Goal: Task Accomplishment & Management: Manage account settings

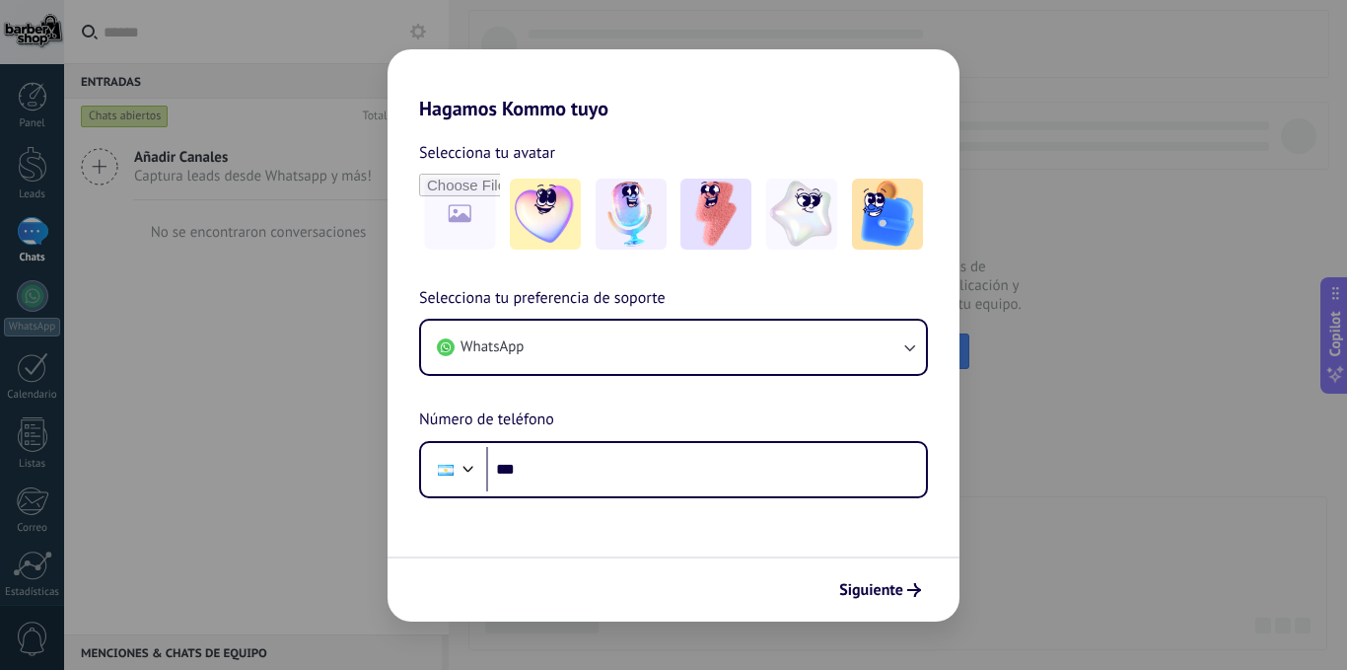
click at [968, 510] on div "Hagamos Kommo tuyo Selecciona tu avatar Selecciona tu preferencia de soporte Wh…" at bounding box center [673, 335] width 1347 height 670
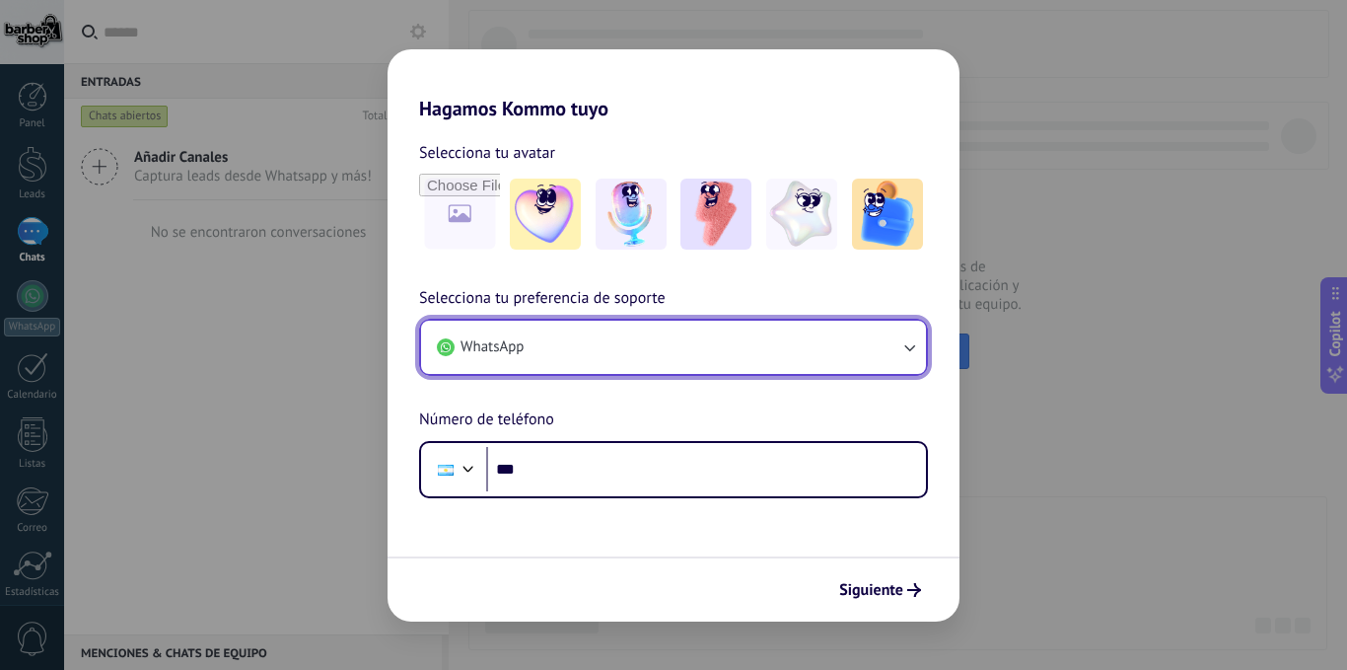
click at [727, 362] on button "WhatsApp" at bounding box center [673, 347] width 505 height 53
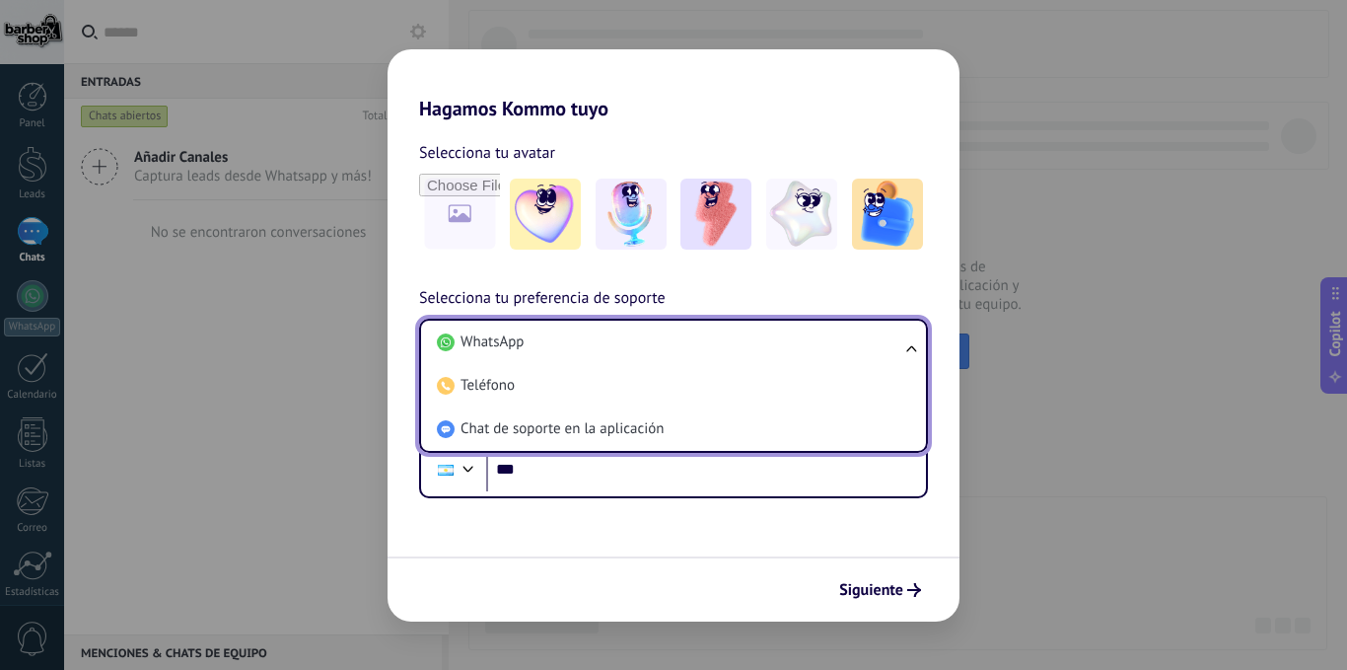
click at [422, 299] on span "Selecciona tu preferencia de soporte" at bounding box center [542, 299] width 247 height 26
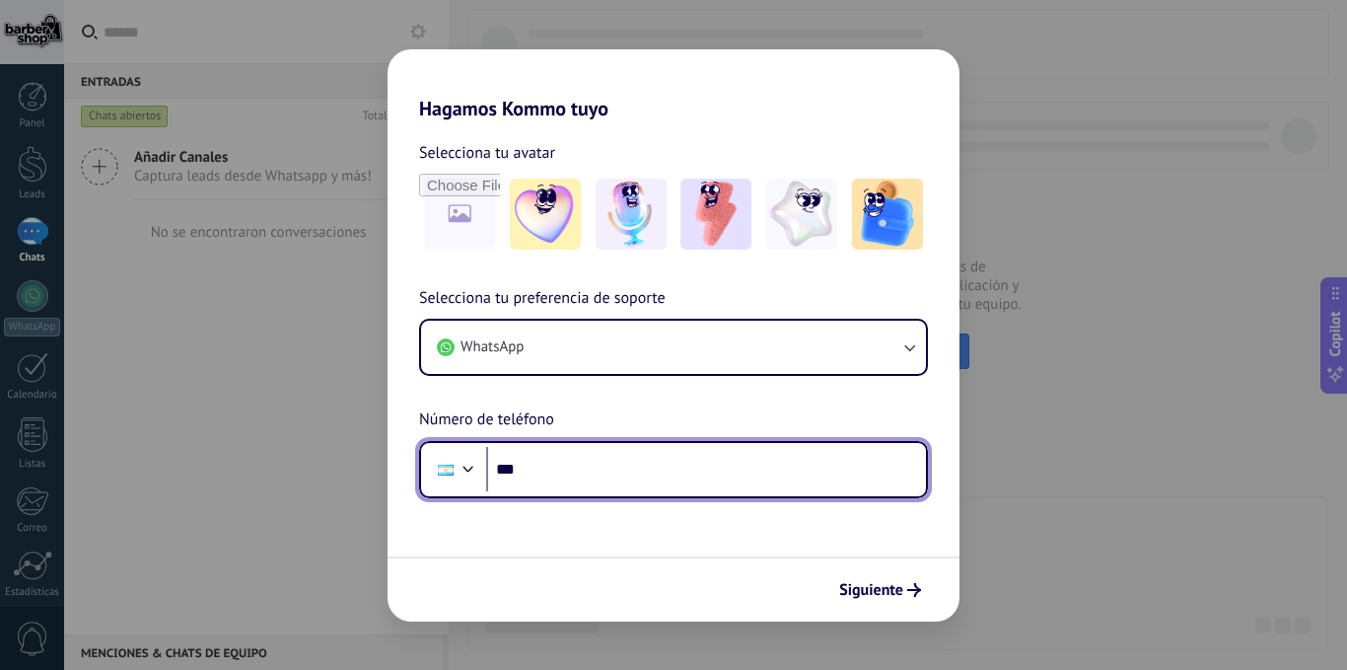
click at [612, 462] on input "***" at bounding box center [706, 469] width 440 height 45
type input "**********"
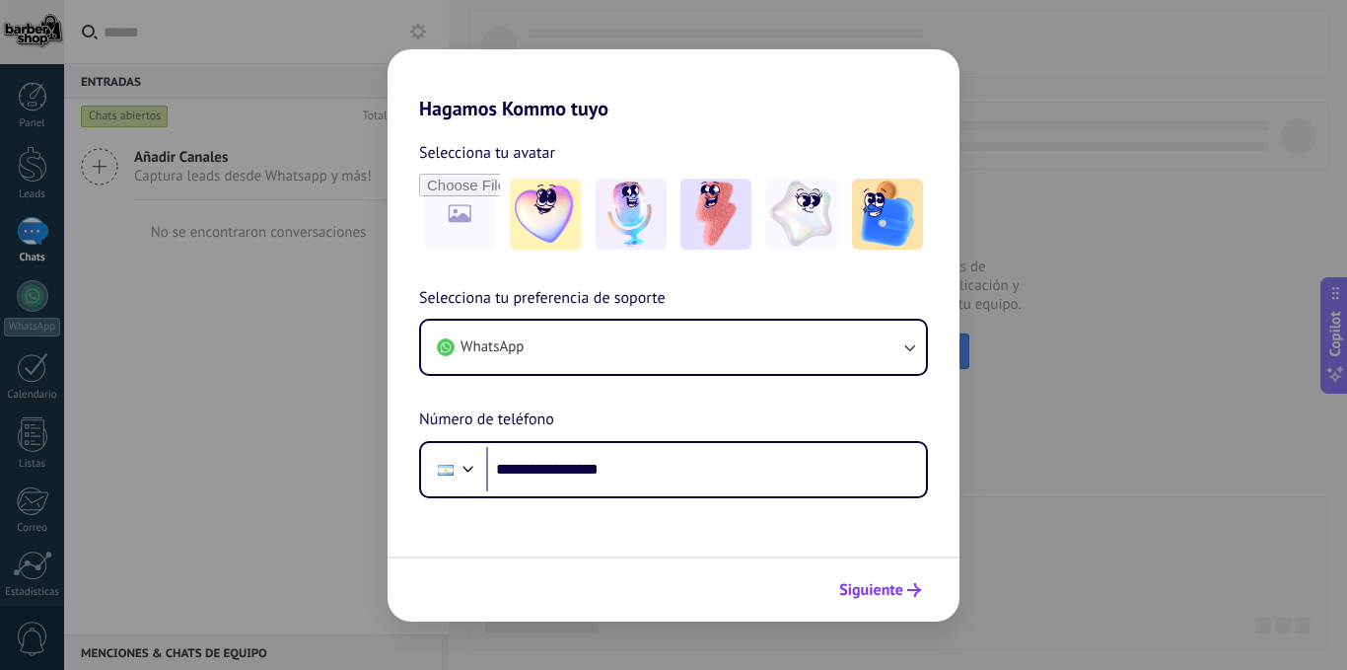
click at [911, 592] on icon "submit" at bounding box center [914, 590] width 14 height 14
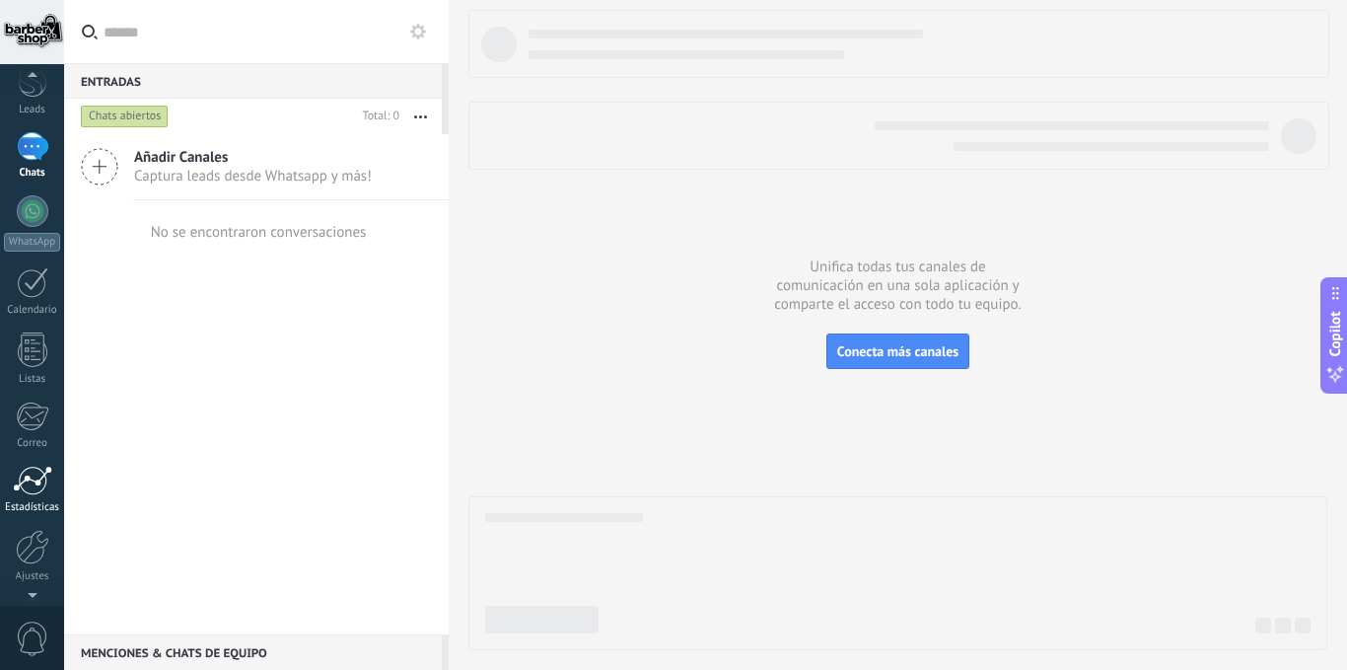
scroll to position [89, 0]
click at [29, 540] on div at bounding box center [33, 543] width 34 height 35
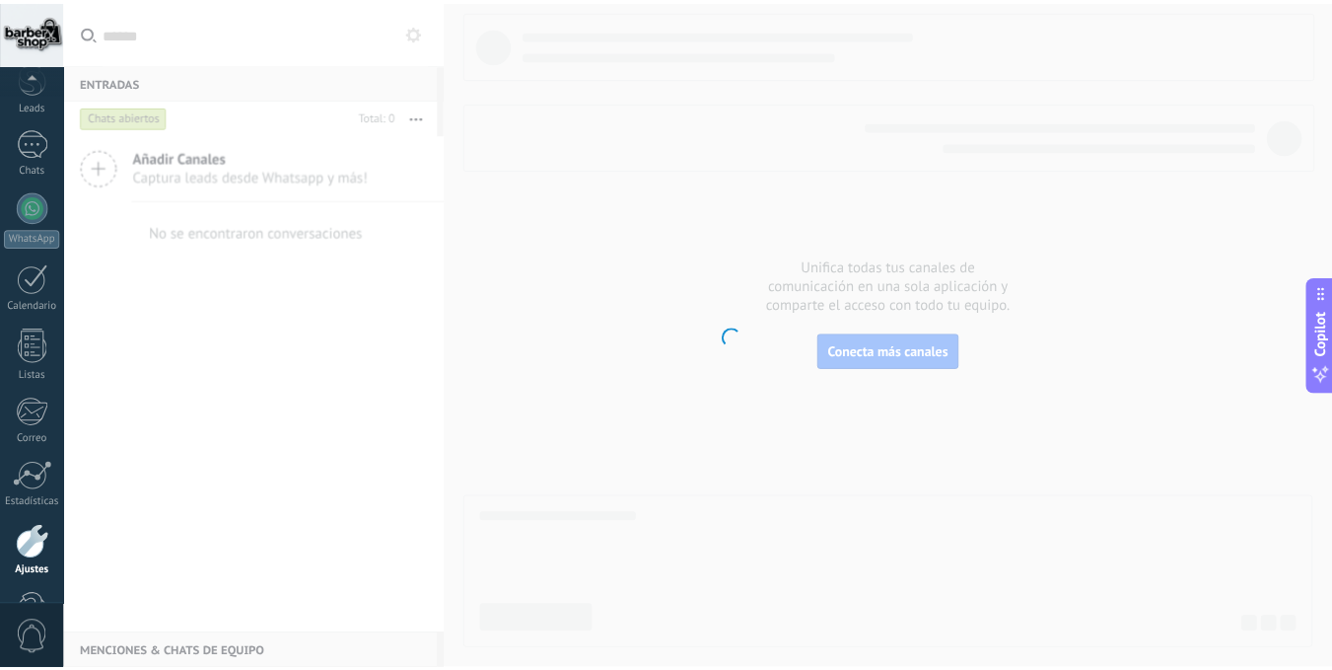
scroll to position [151, 0]
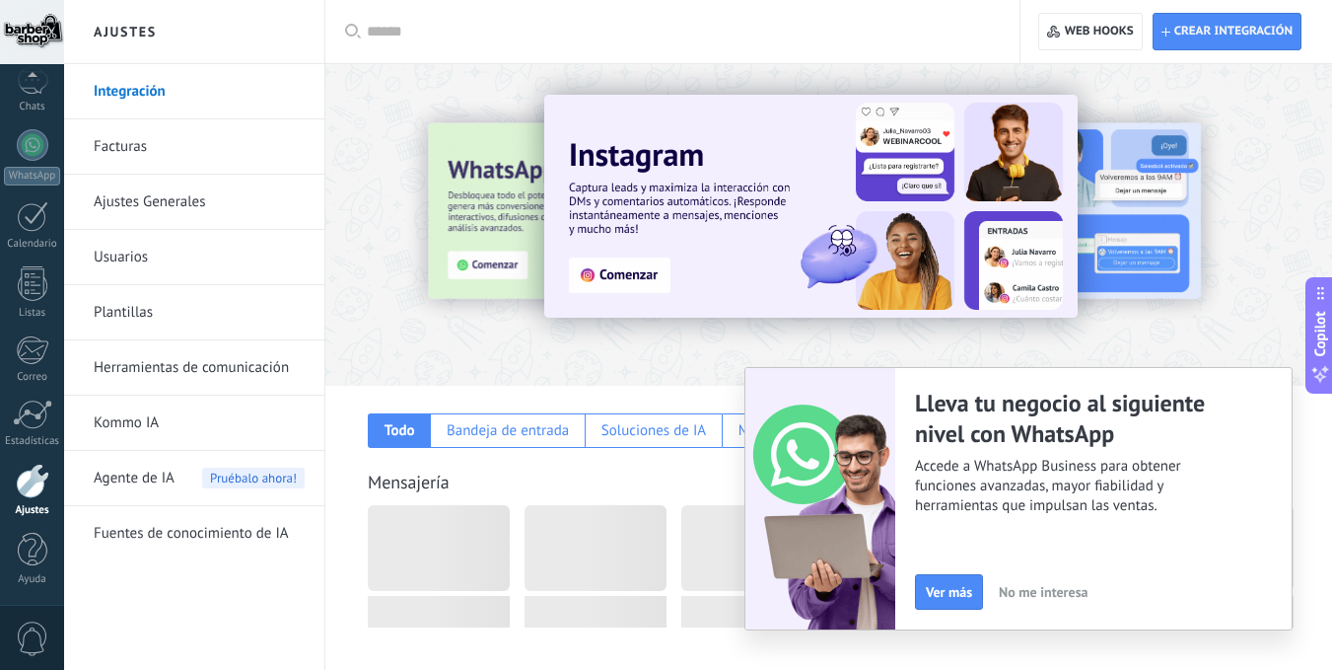
click at [152, 369] on link "Herramientas de comunicación" at bounding box center [199, 367] width 211 height 55
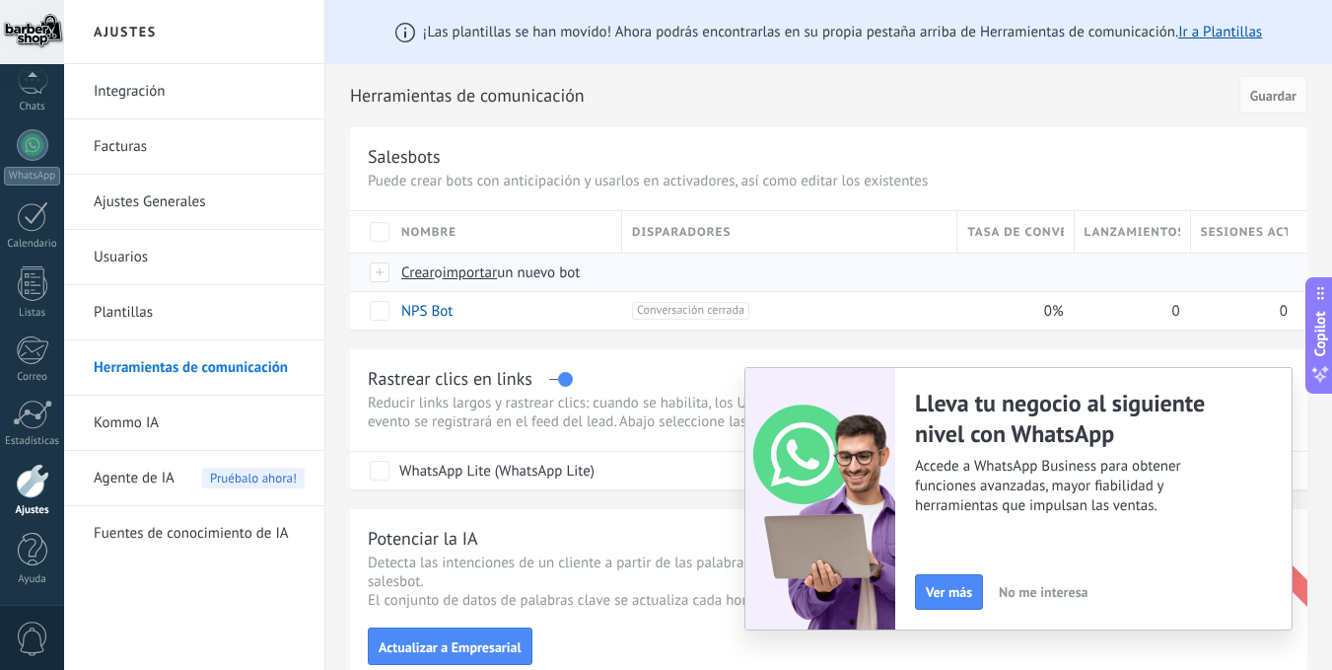
scroll to position [99, 0]
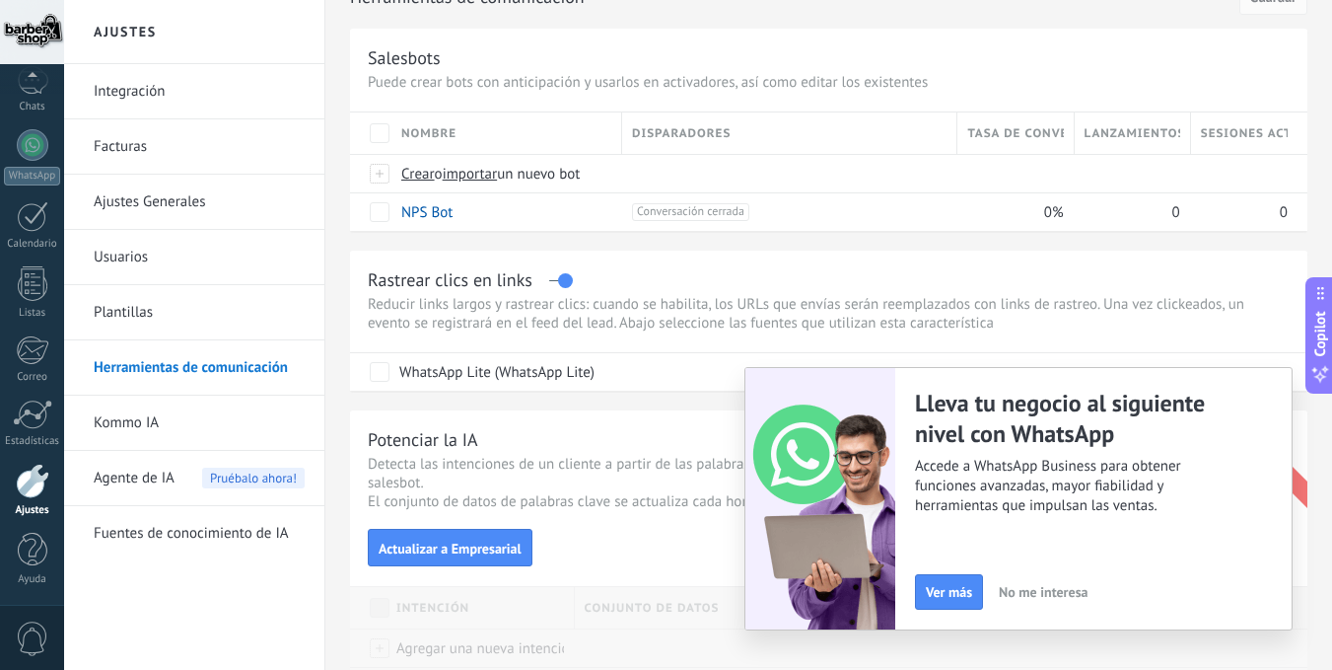
click at [127, 93] on link "Integración" at bounding box center [199, 91] width 211 height 55
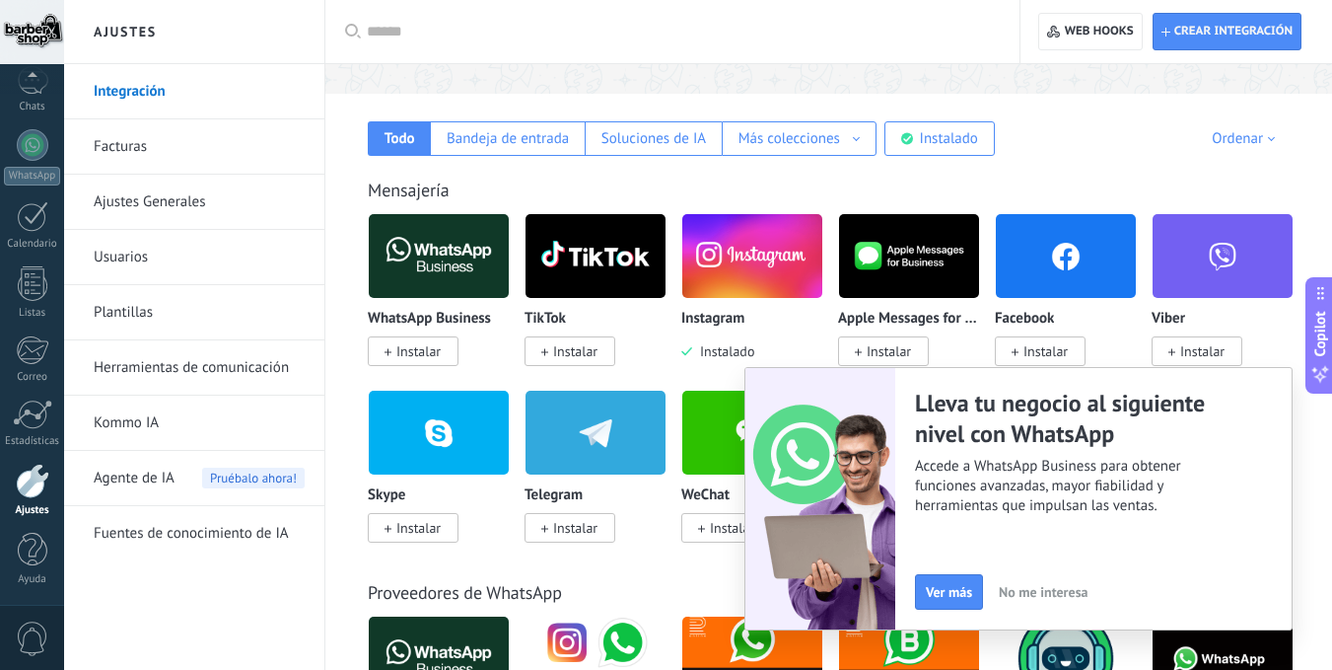
scroll to position [296, 0]
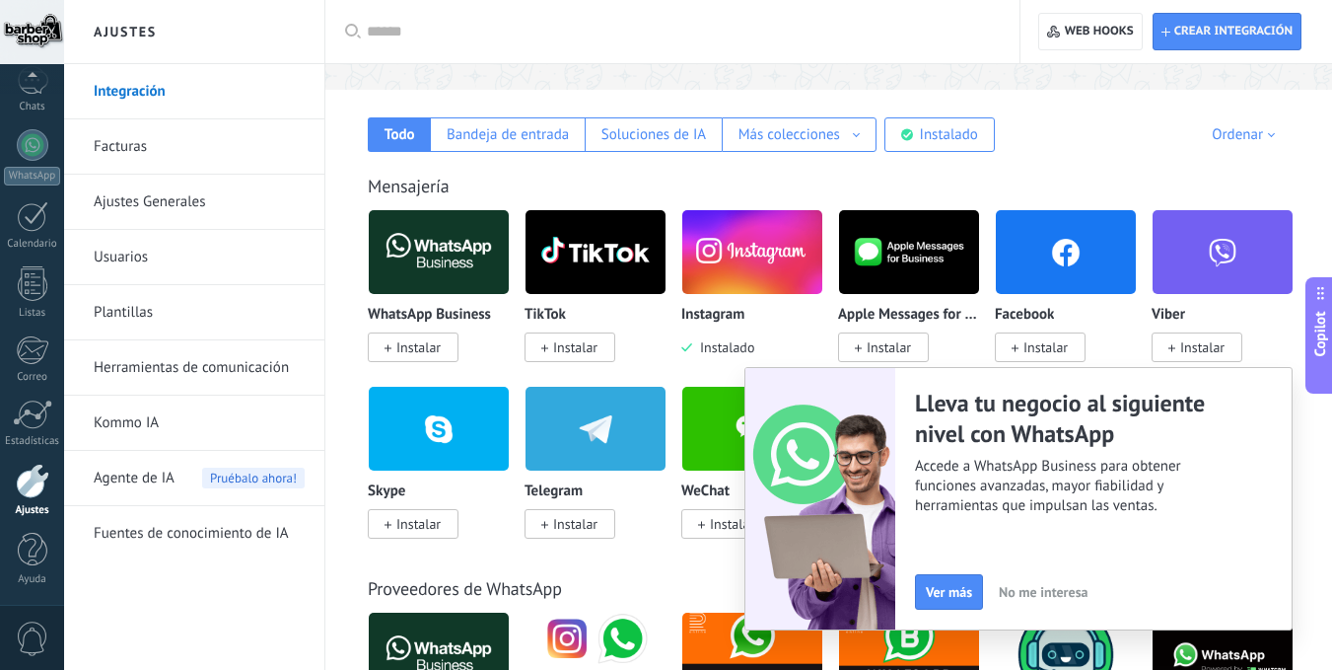
click at [1040, 591] on span "No me interesa" at bounding box center [1043, 592] width 89 height 14
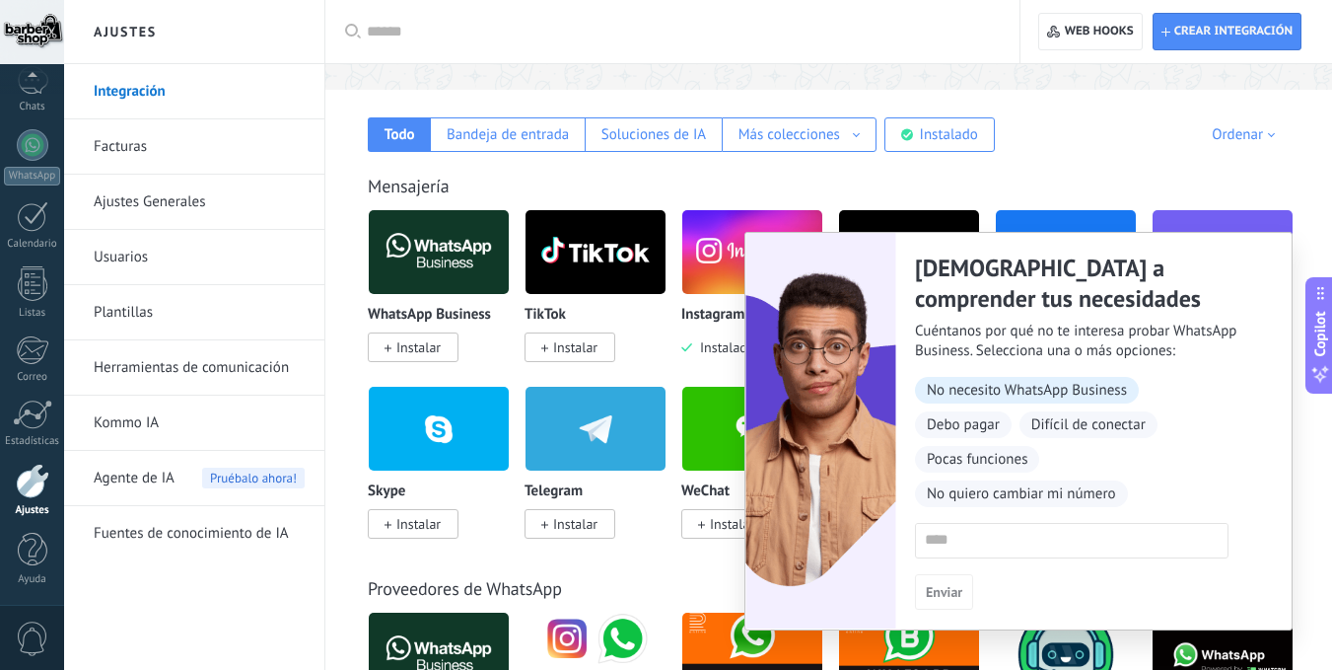
click at [972, 392] on span "No necesito WhatsApp Business" at bounding box center [1027, 390] width 224 height 27
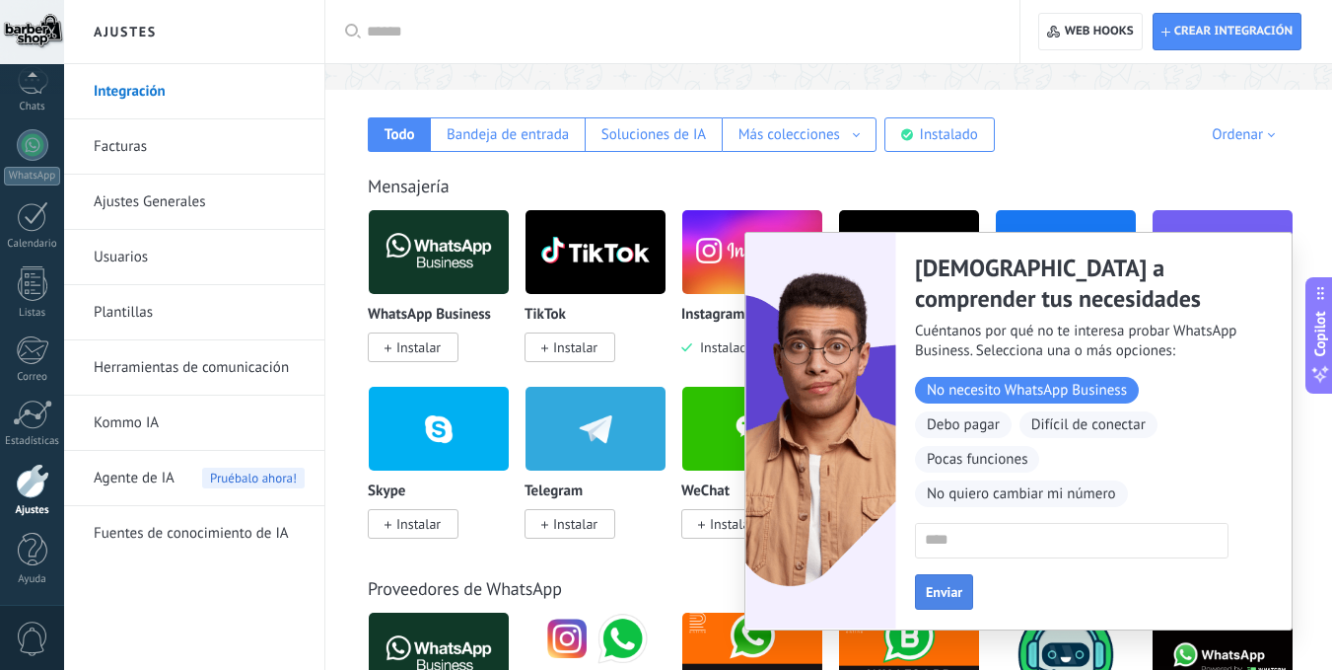
click at [943, 599] on span "Enviar" at bounding box center [944, 592] width 36 height 14
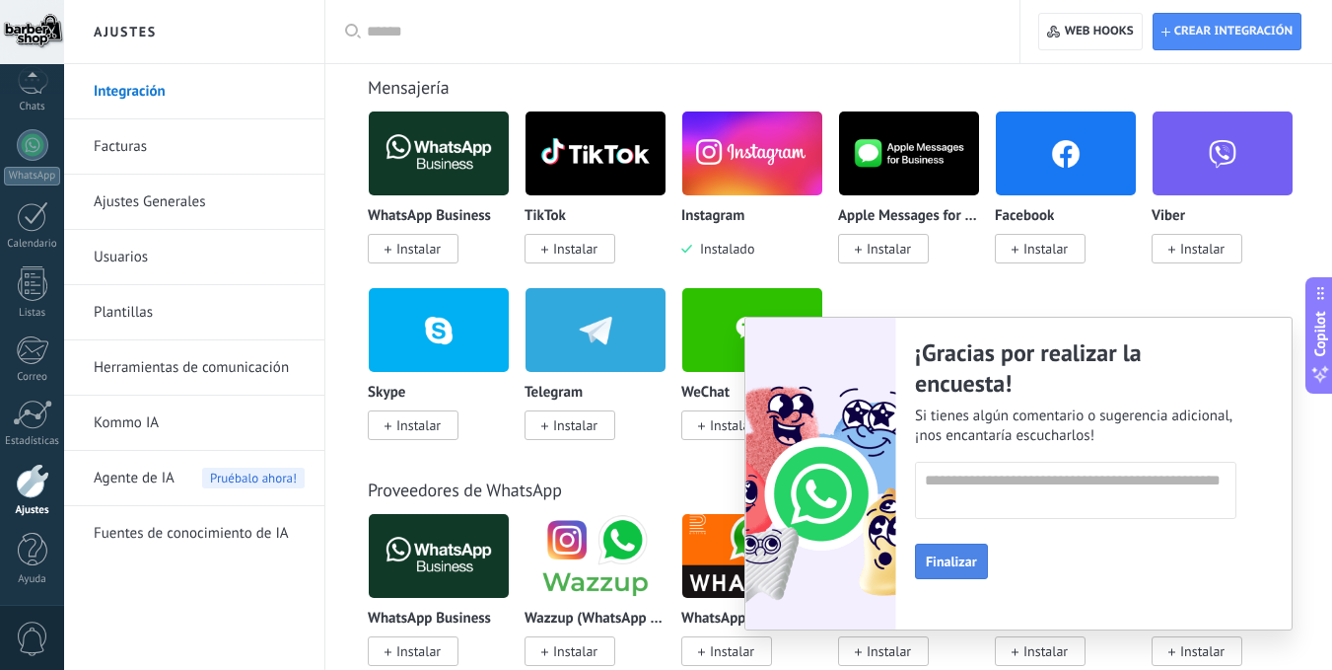
click at [924, 557] on button "Finalizar" at bounding box center [951, 561] width 73 height 36
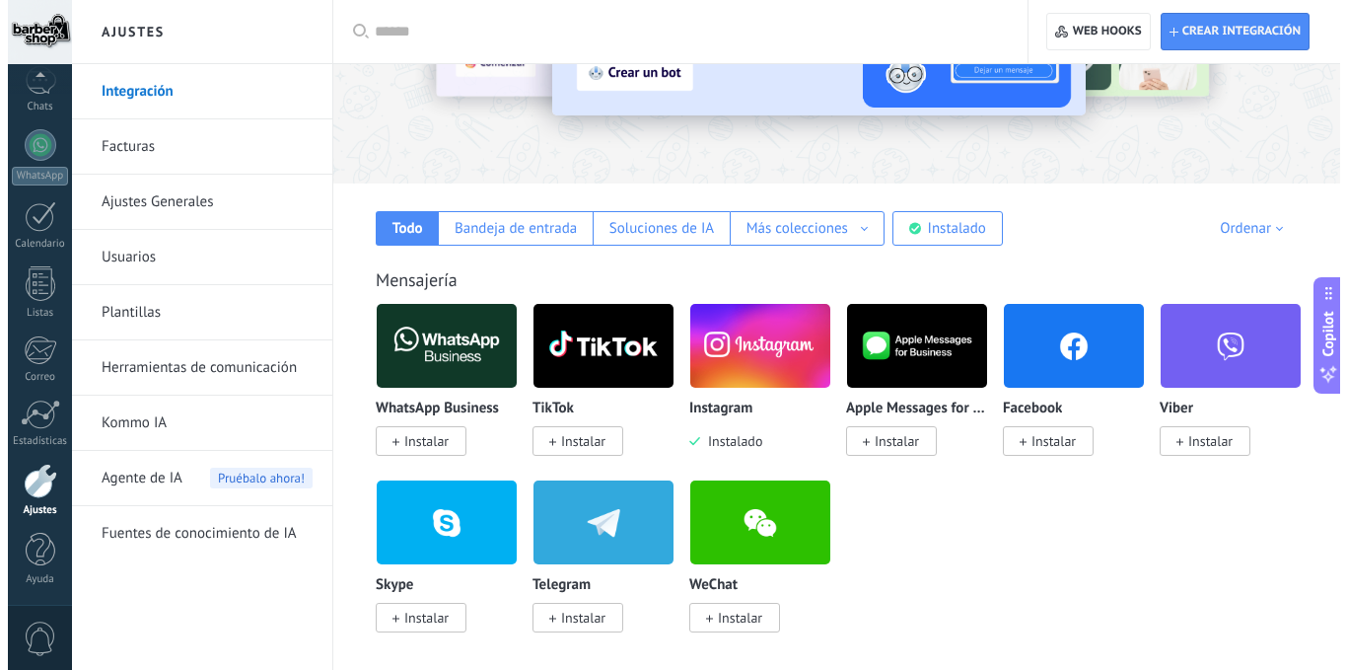
scroll to position [0, 0]
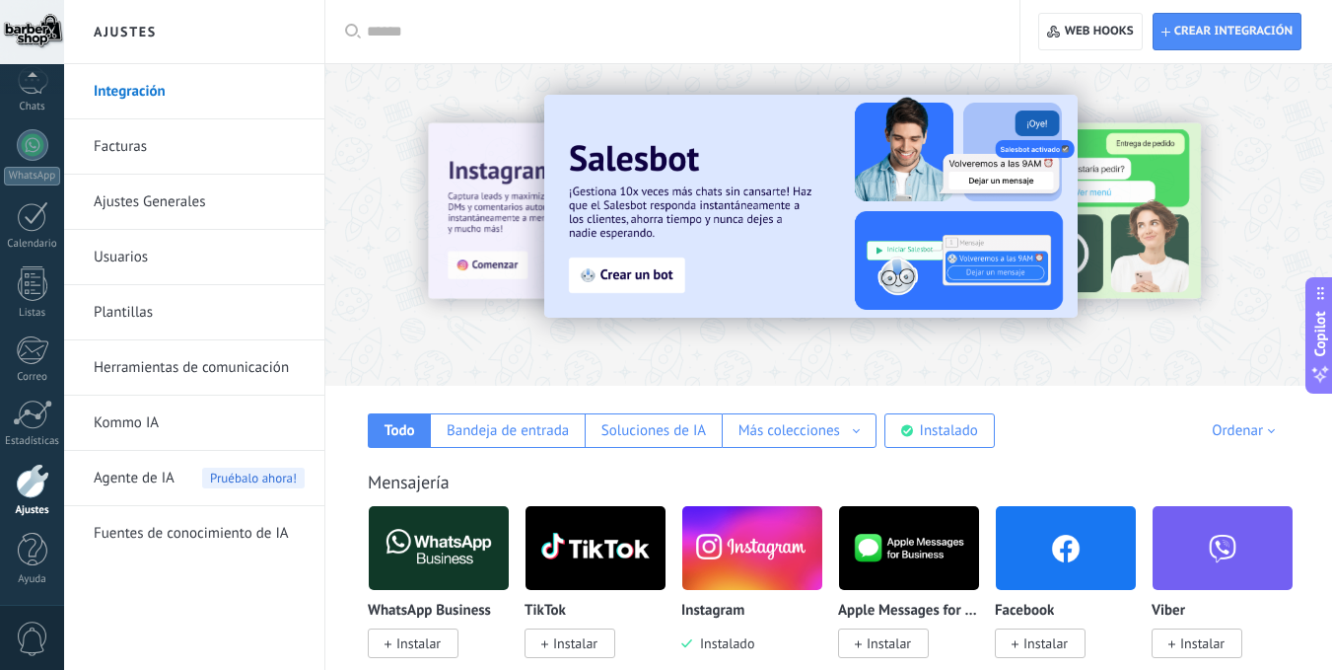
click at [404, 32] on input "text" at bounding box center [679, 32] width 625 height 21
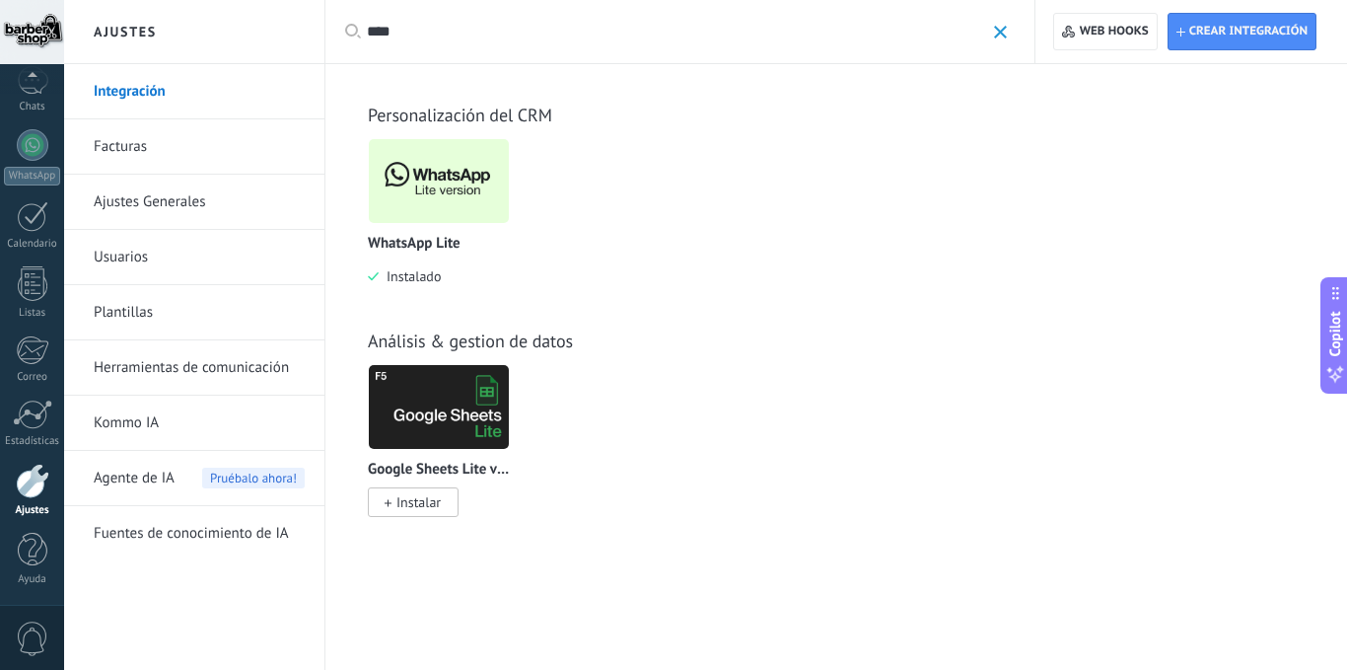
type input "****"
click at [429, 207] on img at bounding box center [439, 181] width 140 height 96
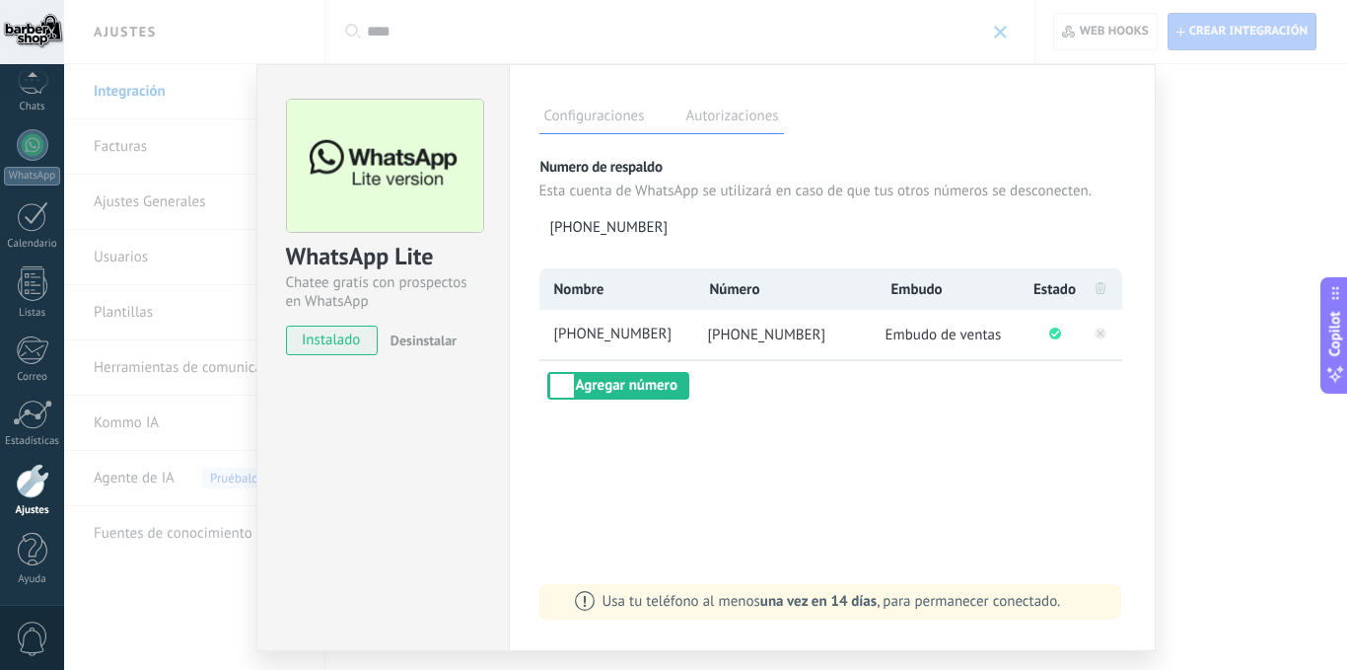
click at [1229, 240] on div "WhatsApp Lite Chatee gratis con prospectos en WhatsApp instalado Desinstalar Co…" at bounding box center [705, 335] width 1283 height 670
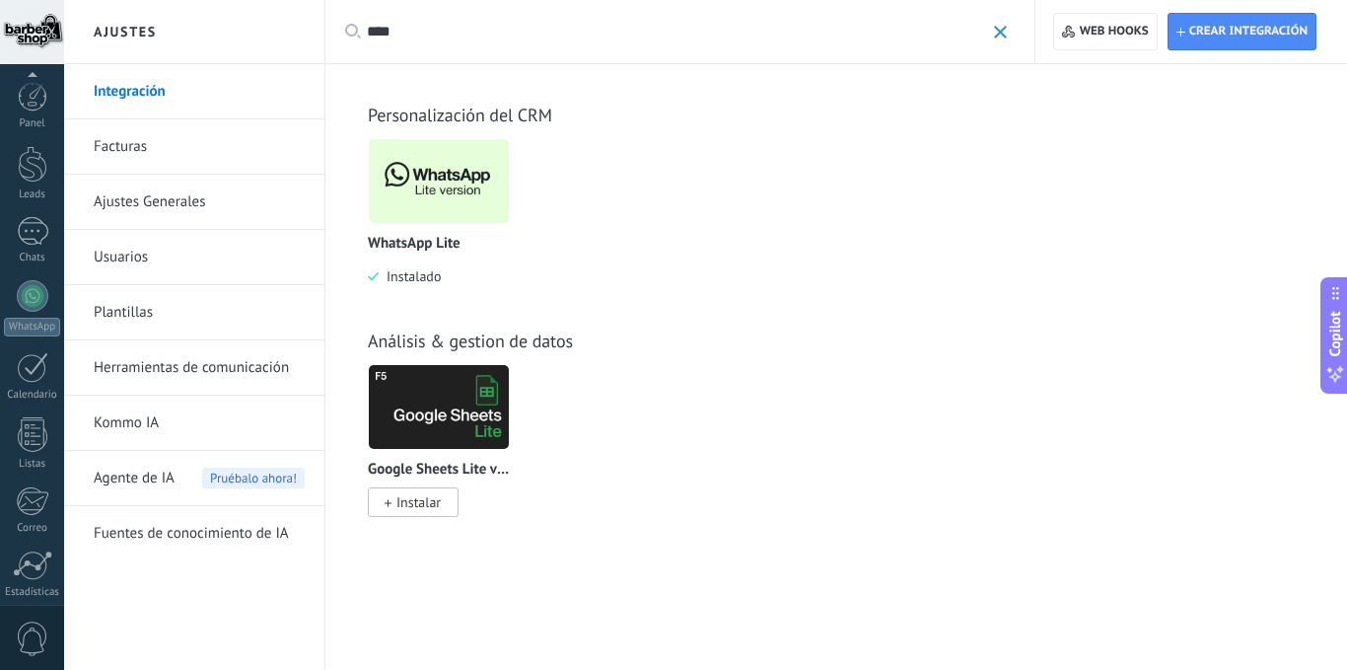
scroll to position [151, 0]
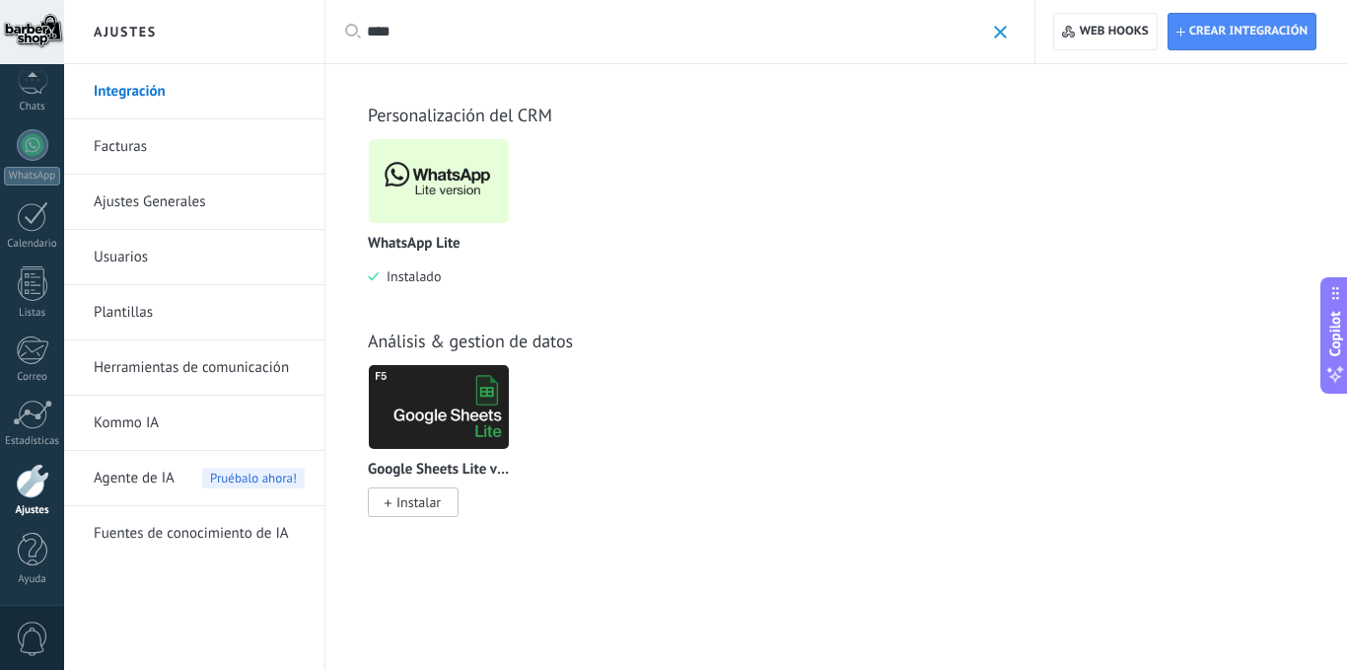
drag, startPoint x: 441, startPoint y: 203, endPoint x: 452, endPoint y: 219, distance: 19.2
click at [441, 203] on img at bounding box center [439, 181] width 140 height 96
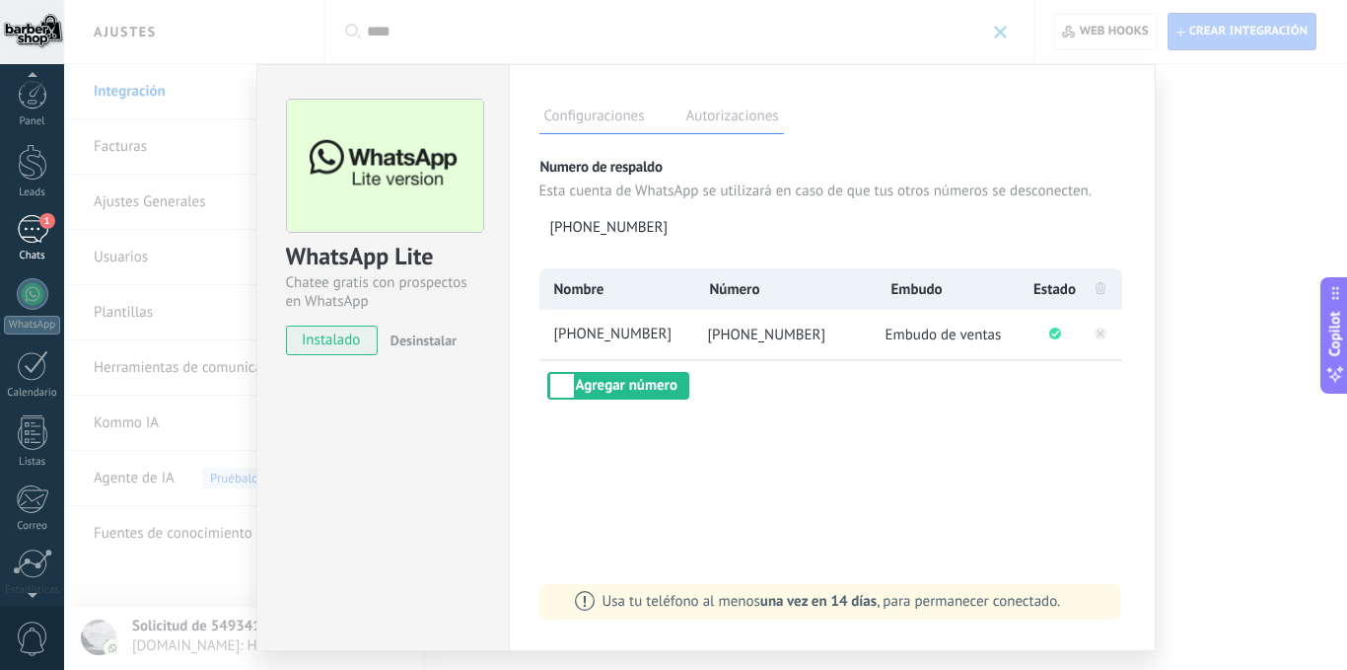
scroll to position [0, 0]
click at [17, 238] on div "1" at bounding box center [33, 231] width 32 height 29
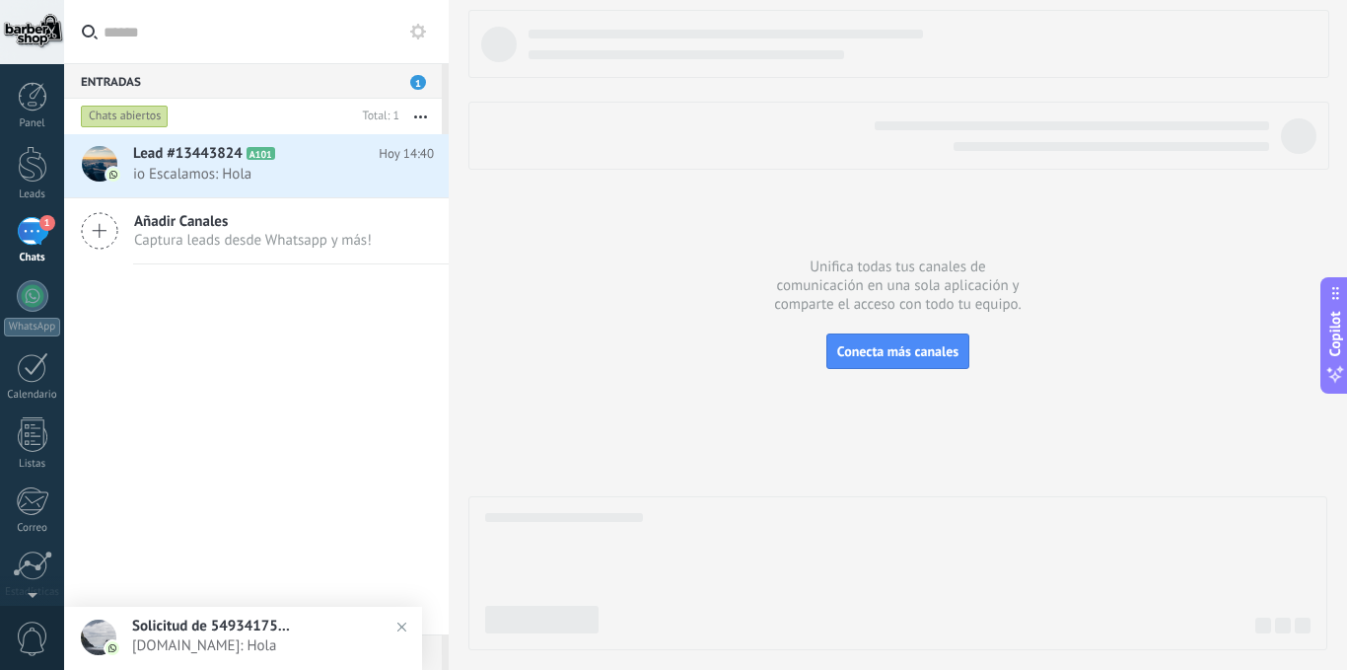
click at [204, 241] on span "Captura leads desde Whatsapp y más!" at bounding box center [253, 240] width 238 height 19
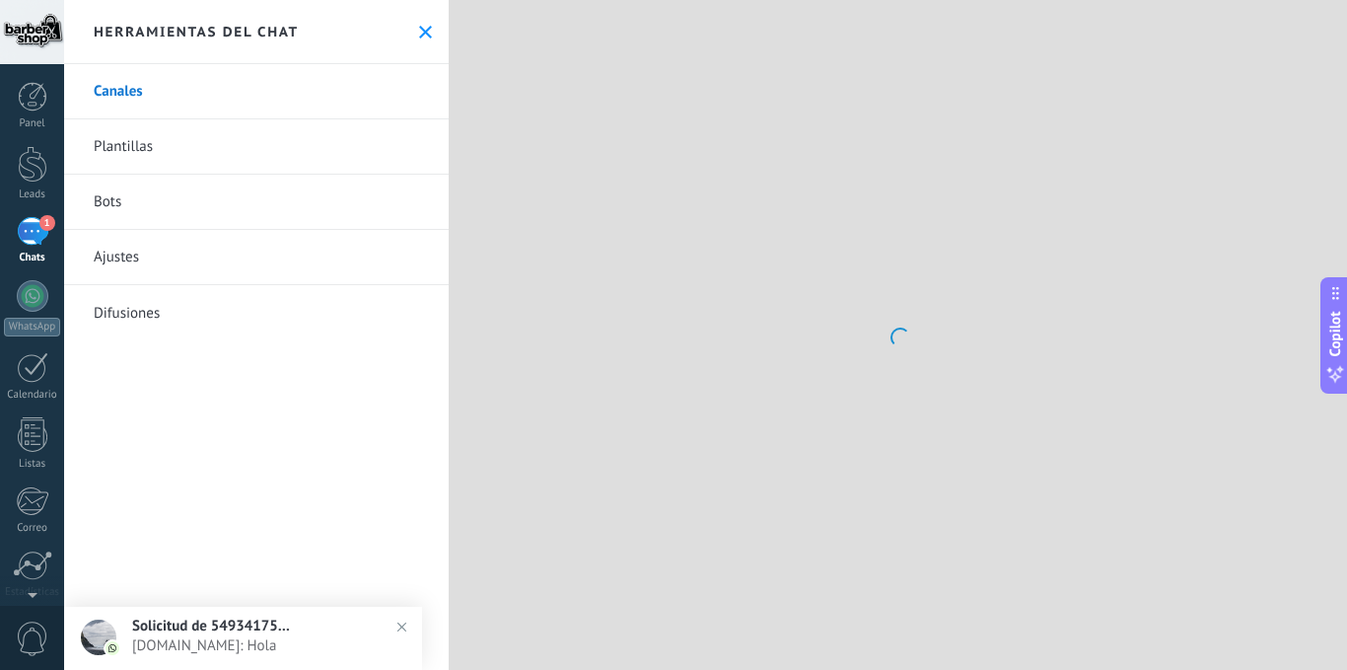
click at [198, 167] on link "Plantillas" at bounding box center [256, 146] width 385 height 55
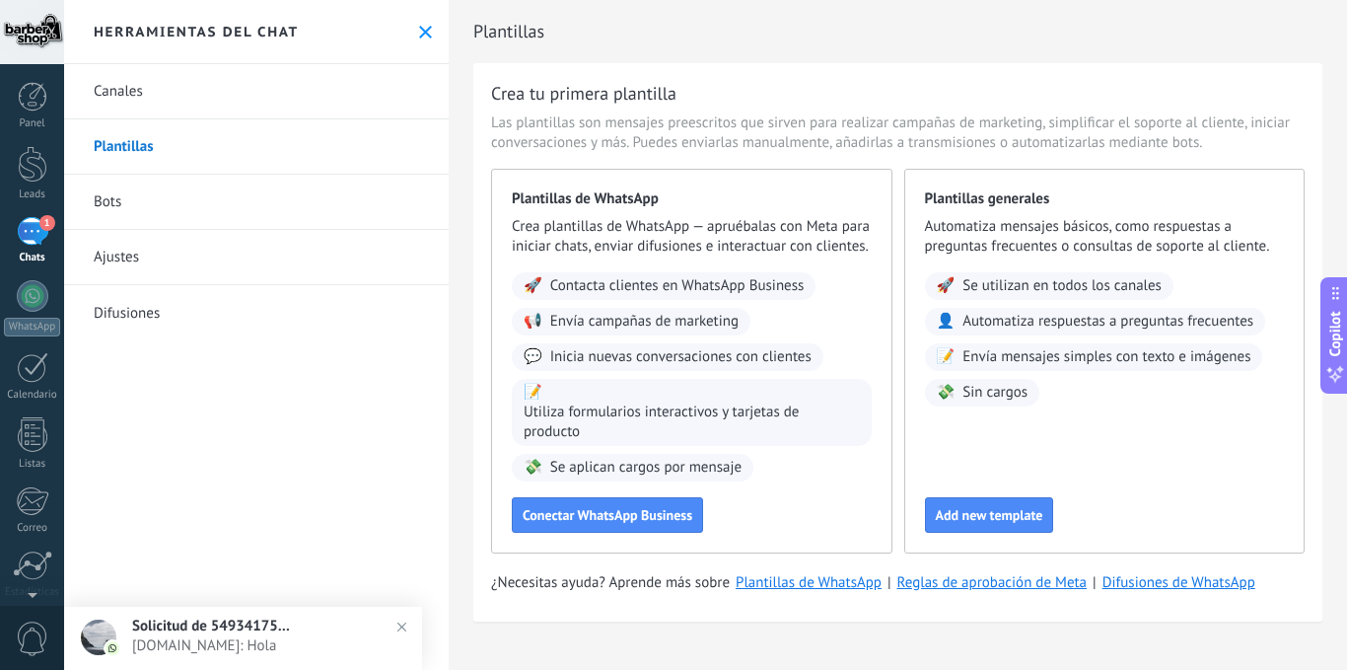
click at [44, 233] on div "1" at bounding box center [33, 231] width 32 height 29
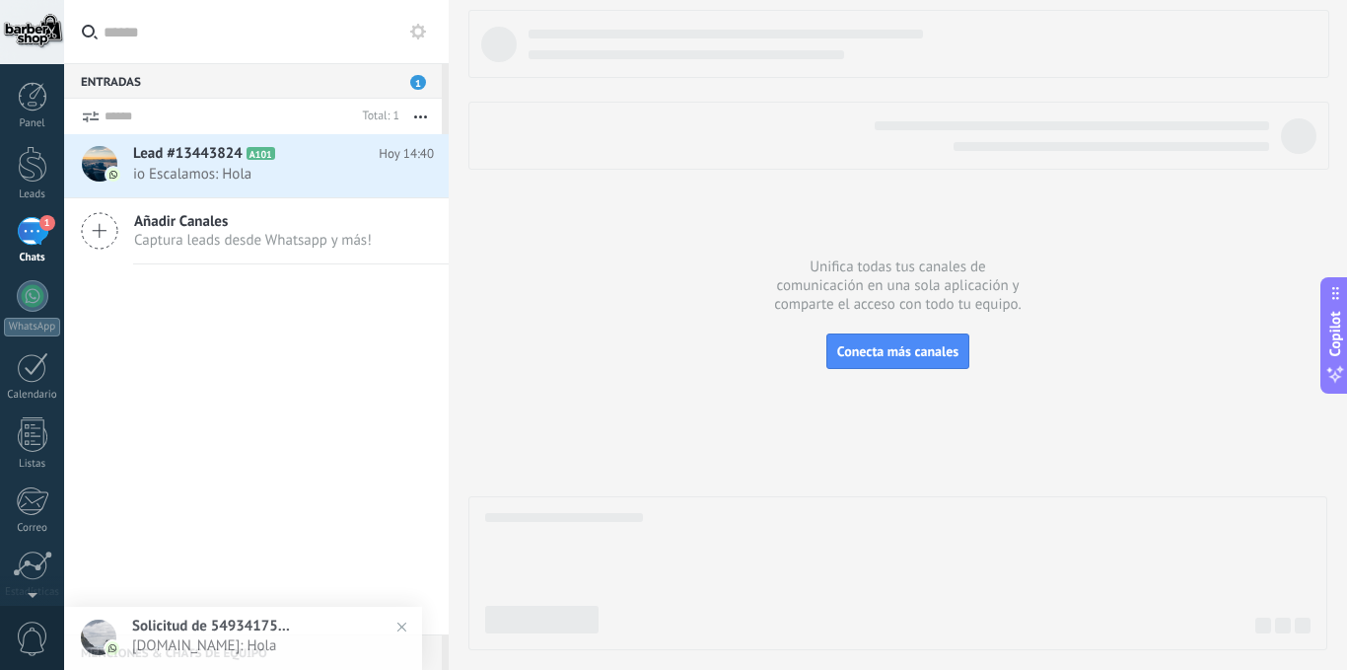
click at [218, 158] on span "Lead #13443824" at bounding box center [187, 154] width 109 height 20
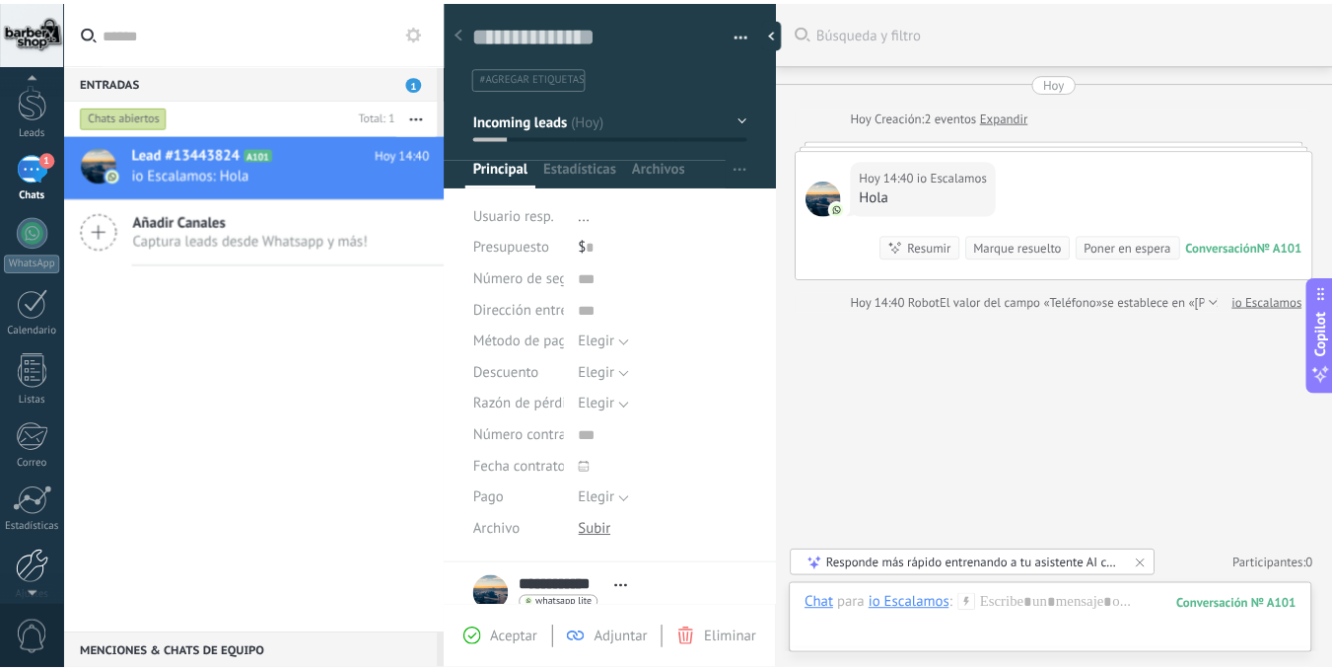
scroll to position [151, 0]
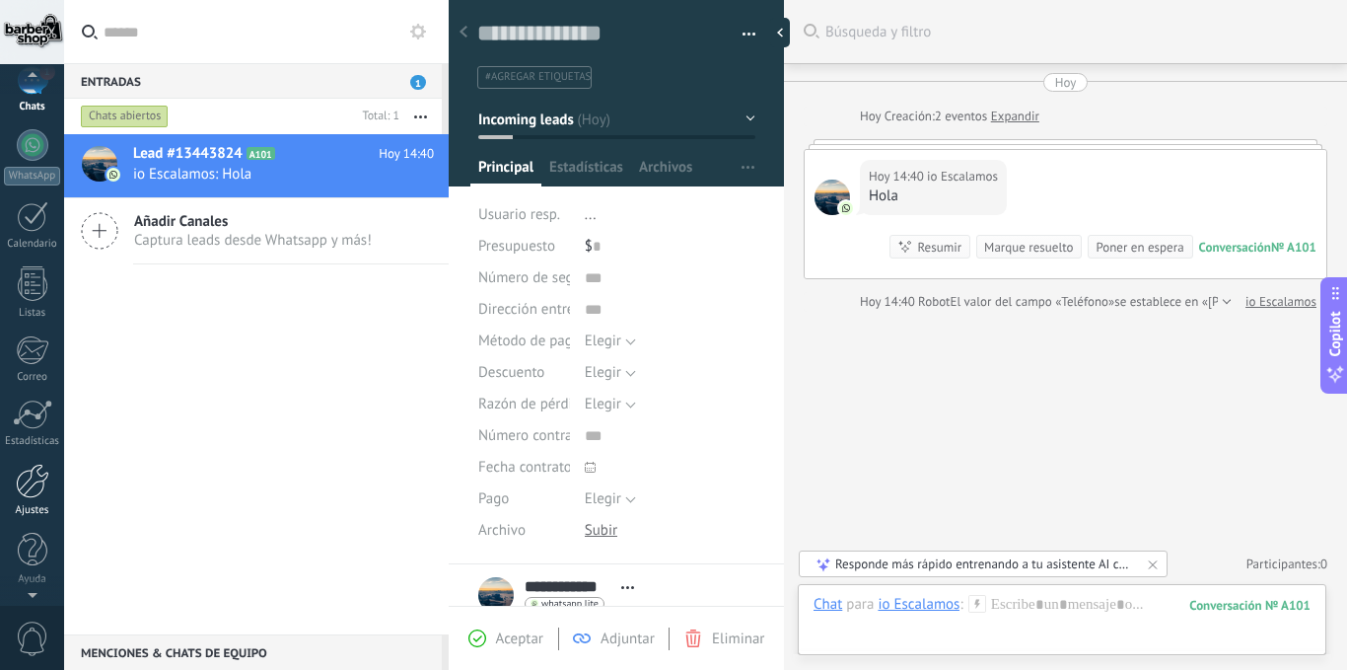
click at [32, 489] on div at bounding box center [33, 481] width 34 height 35
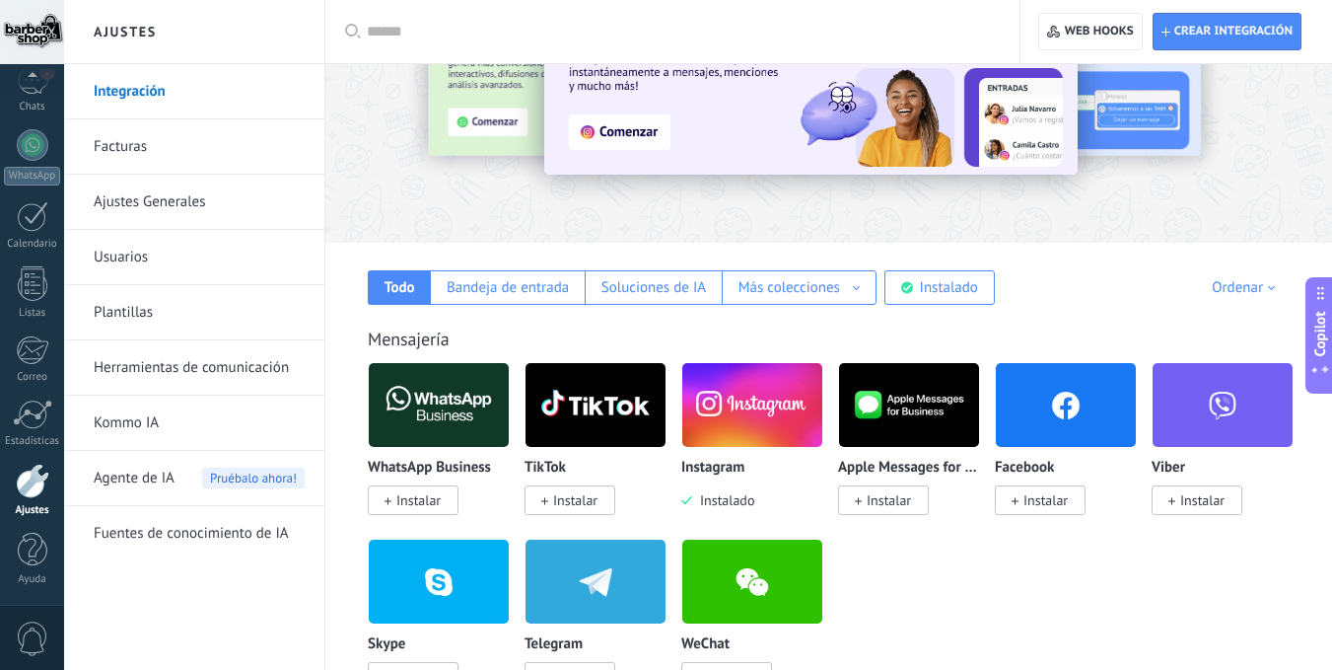
scroll to position [197, 0]
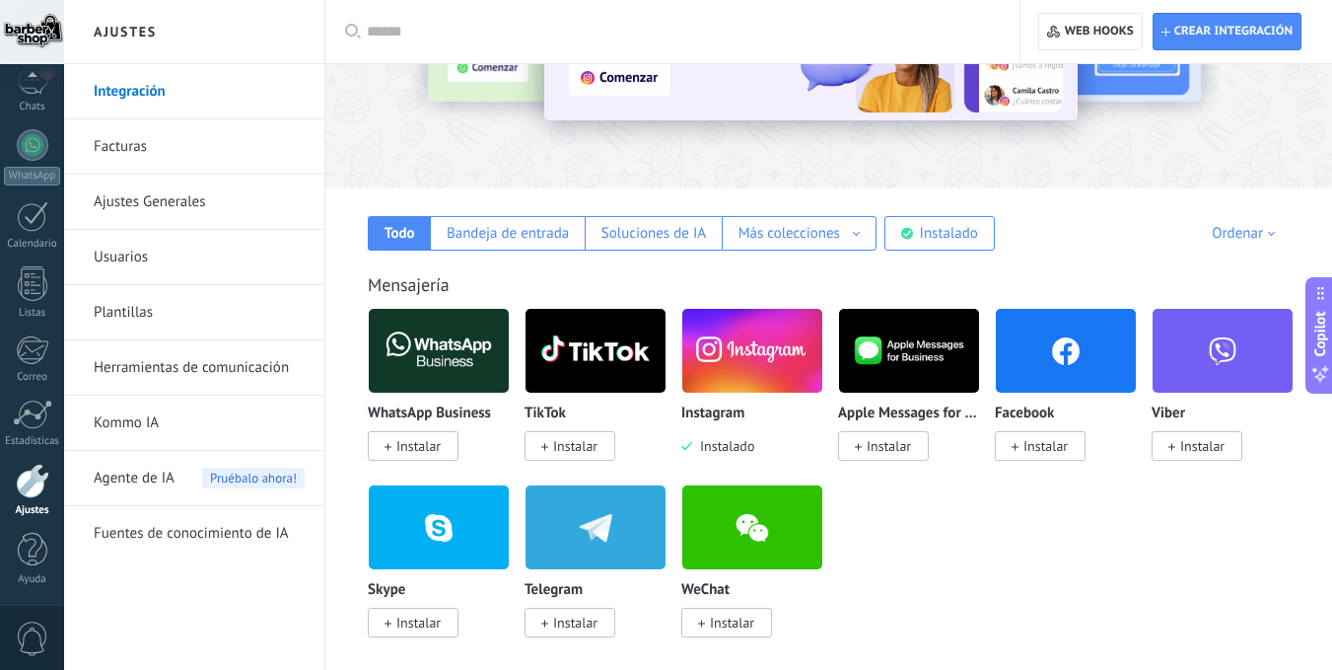
click at [728, 331] on img at bounding box center [753, 351] width 140 height 96
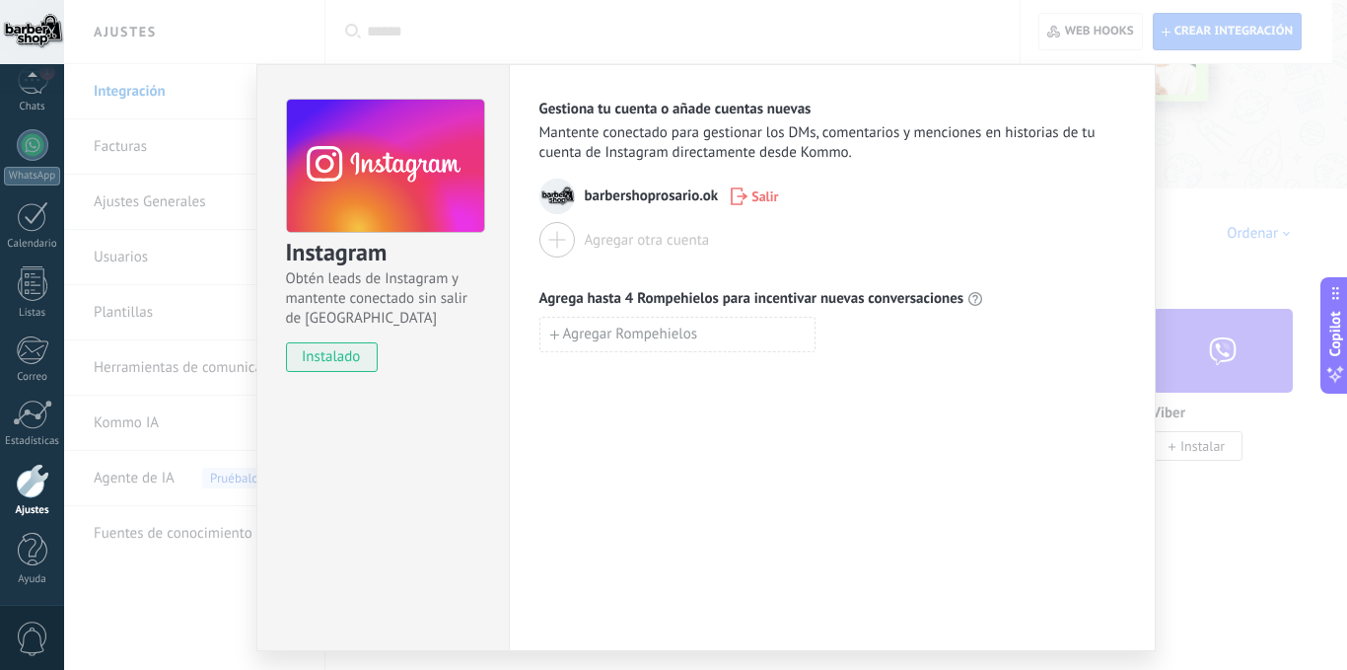
click at [1202, 182] on div "Instagram Obtén leads de Instagram y mantente conectado sin salir de Kommo inst…" at bounding box center [705, 335] width 1283 height 670
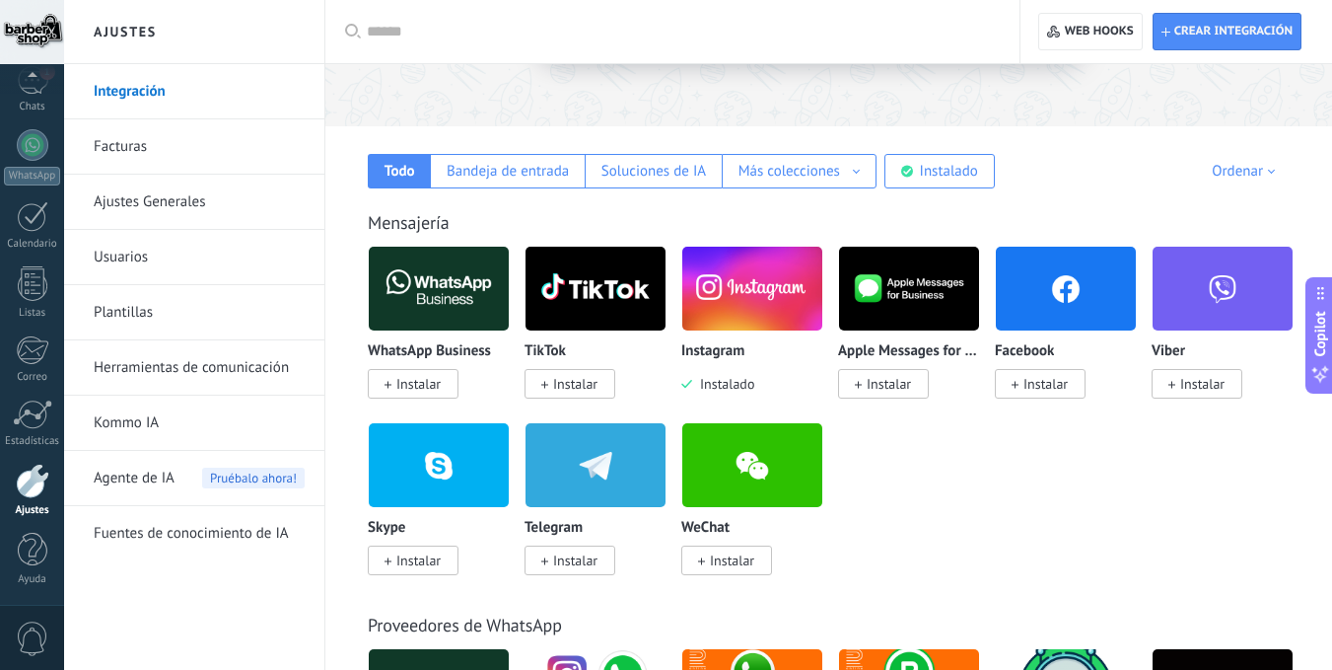
scroll to position [296, 0]
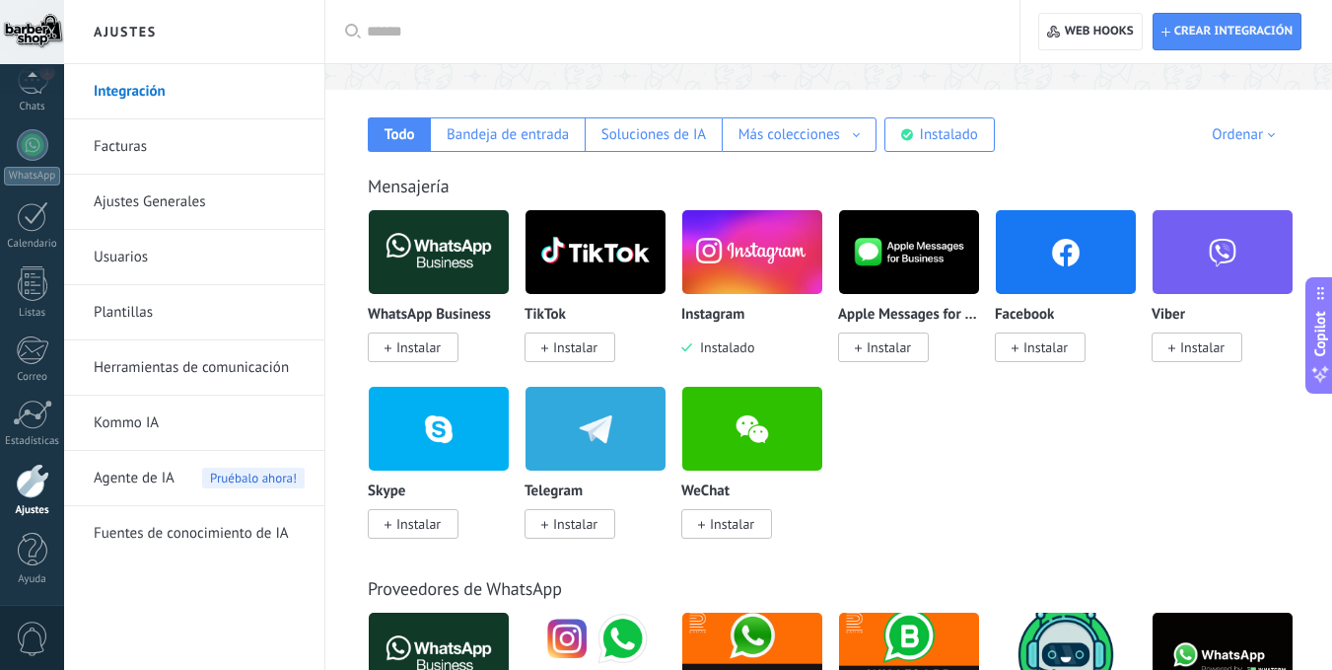
click at [136, 364] on link "Herramientas de comunicación" at bounding box center [199, 367] width 211 height 55
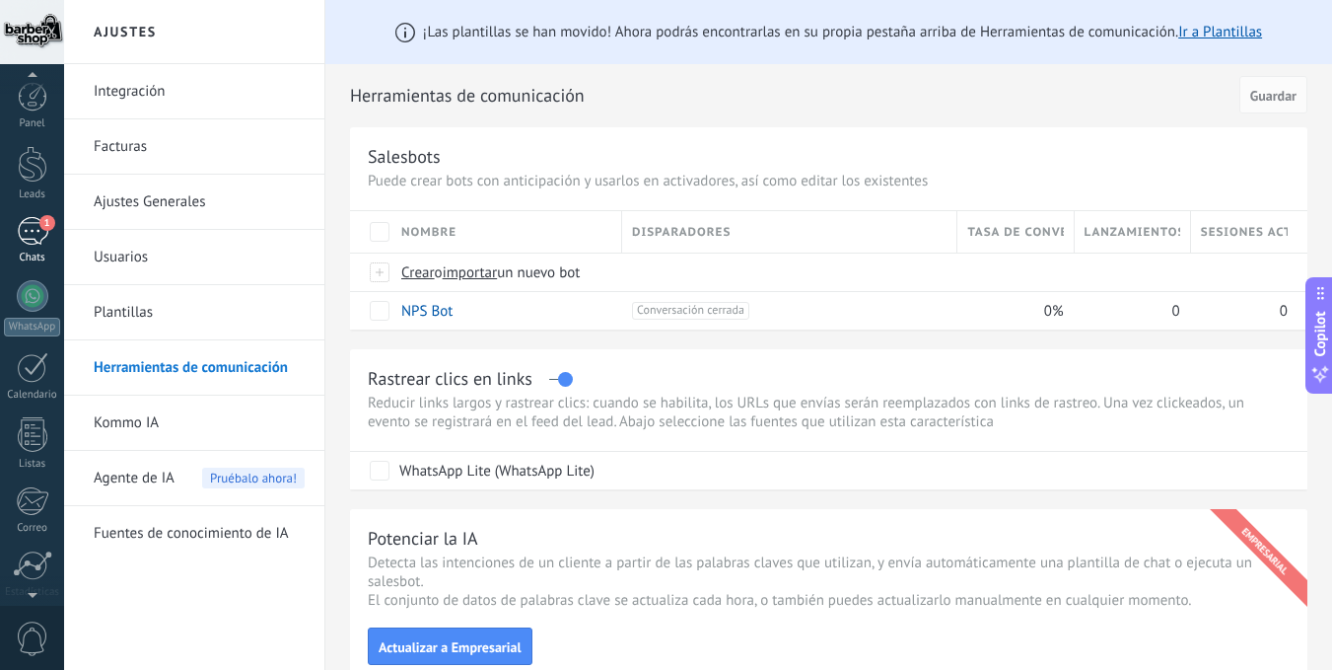
click at [29, 241] on div "1" at bounding box center [33, 231] width 32 height 29
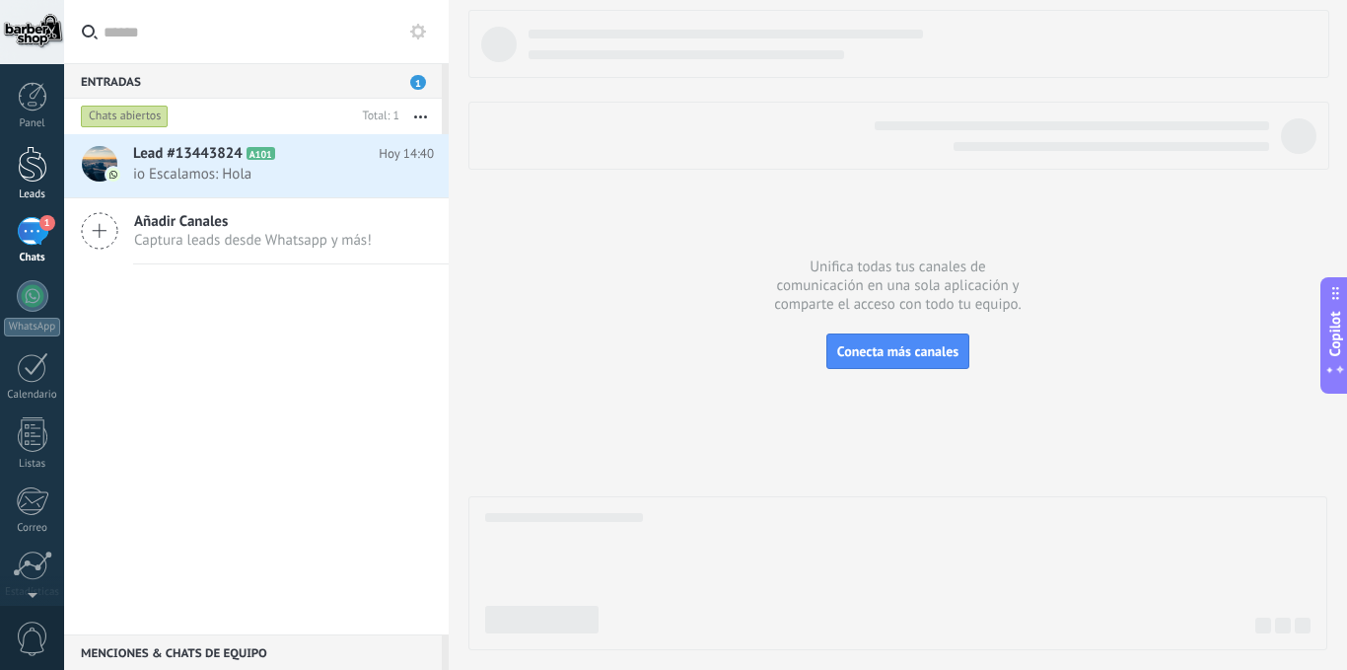
click at [38, 150] on div at bounding box center [33, 164] width 30 height 36
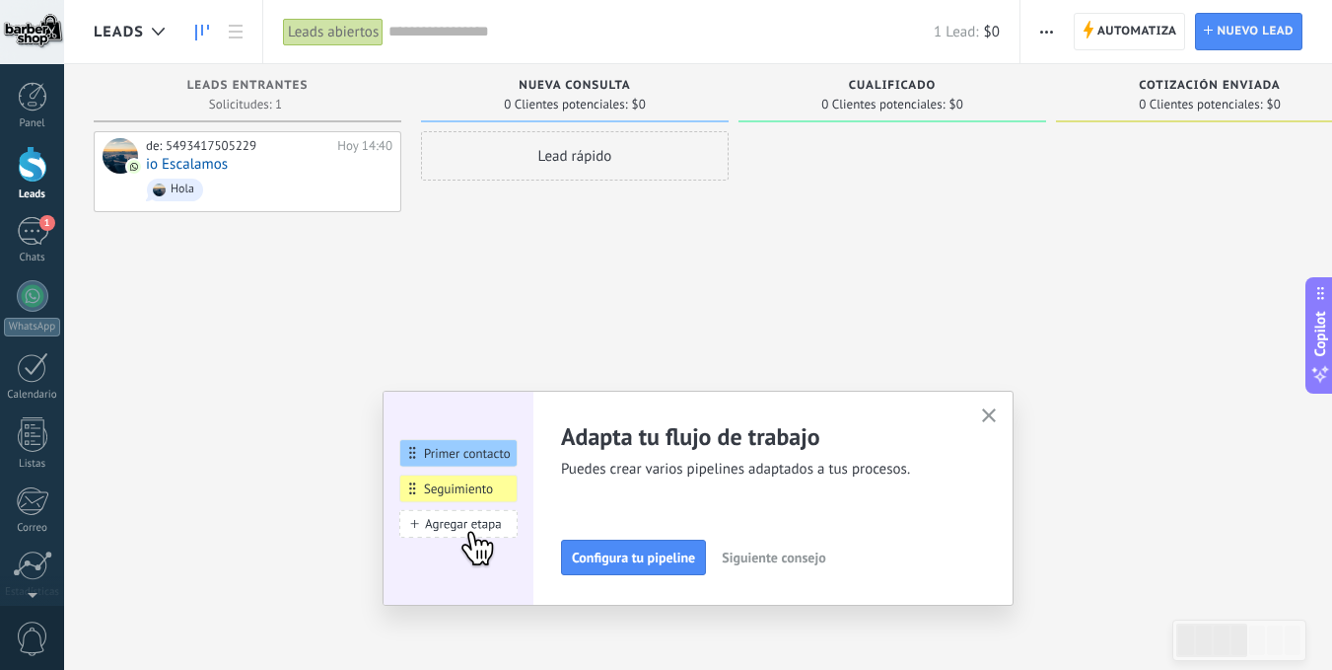
click at [997, 421] on icon "button" at bounding box center [989, 415] width 15 height 15
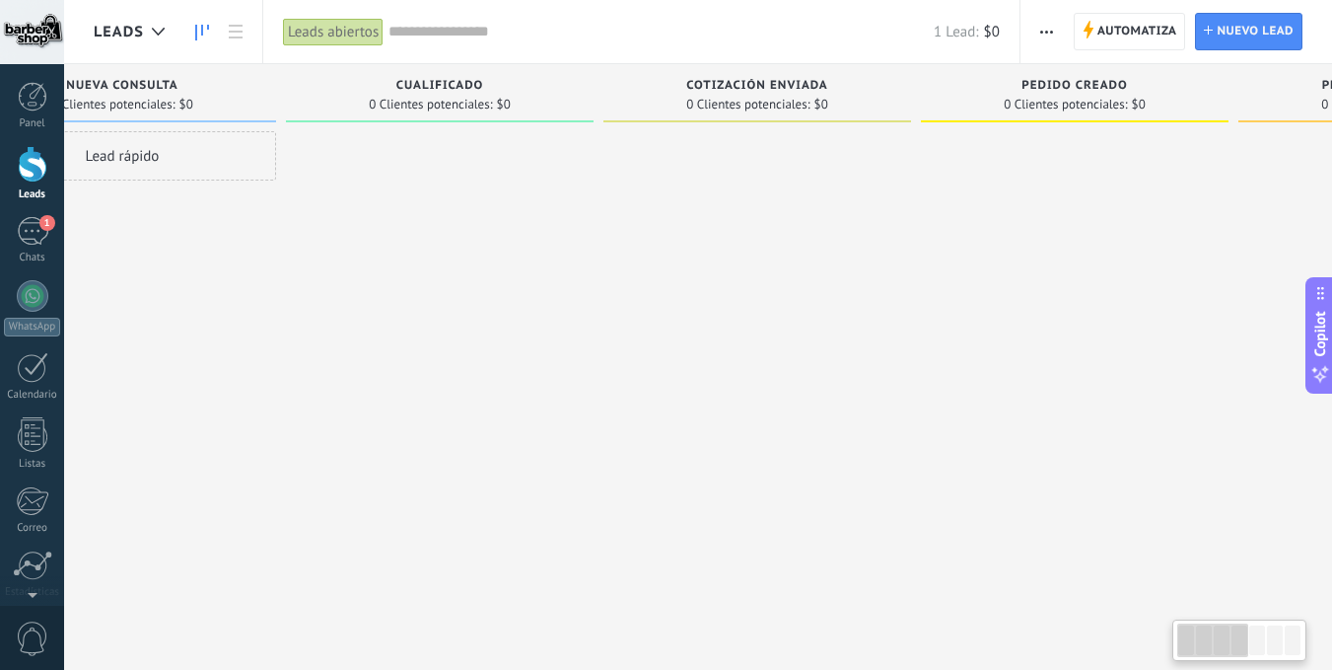
drag, startPoint x: 866, startPoint y: 413, endPoint x: 377, endPoint y: 405, distance: 489.3
click at [377, 405] on div at bounding box center [440, 337] width 308 height 412
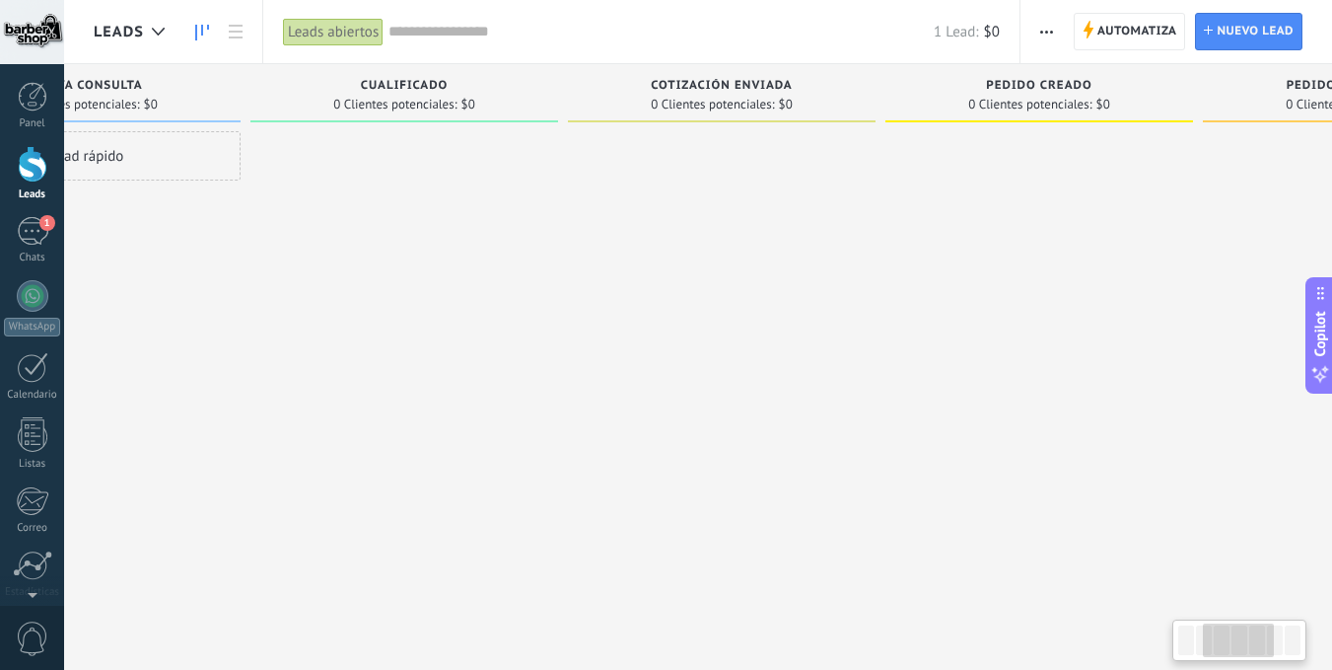
click at [377, 405] on div at bounding box center [405, 337] width 308 height 412
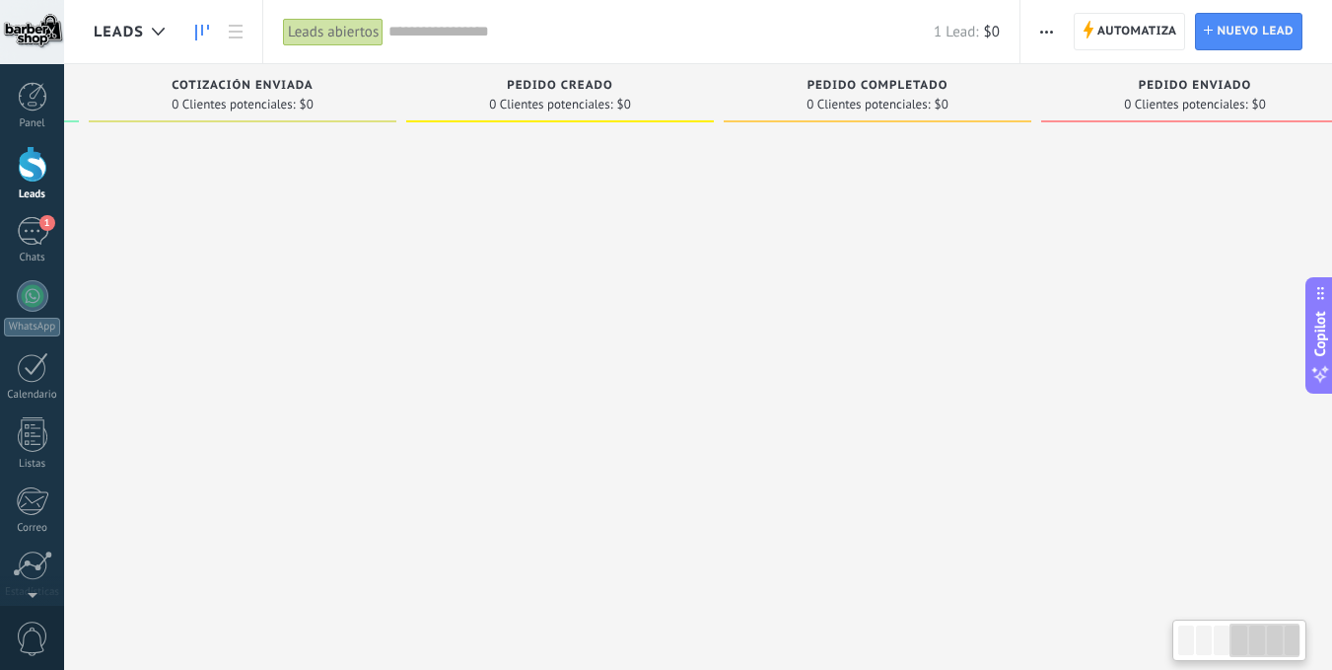
drag, startPoint x: 859, startPoint y: 383, endPoint x: 380, endPoint y: 378, distance: 479.4
click at [380, 378] on div at bounding box center [243, 337] width 308 height 412
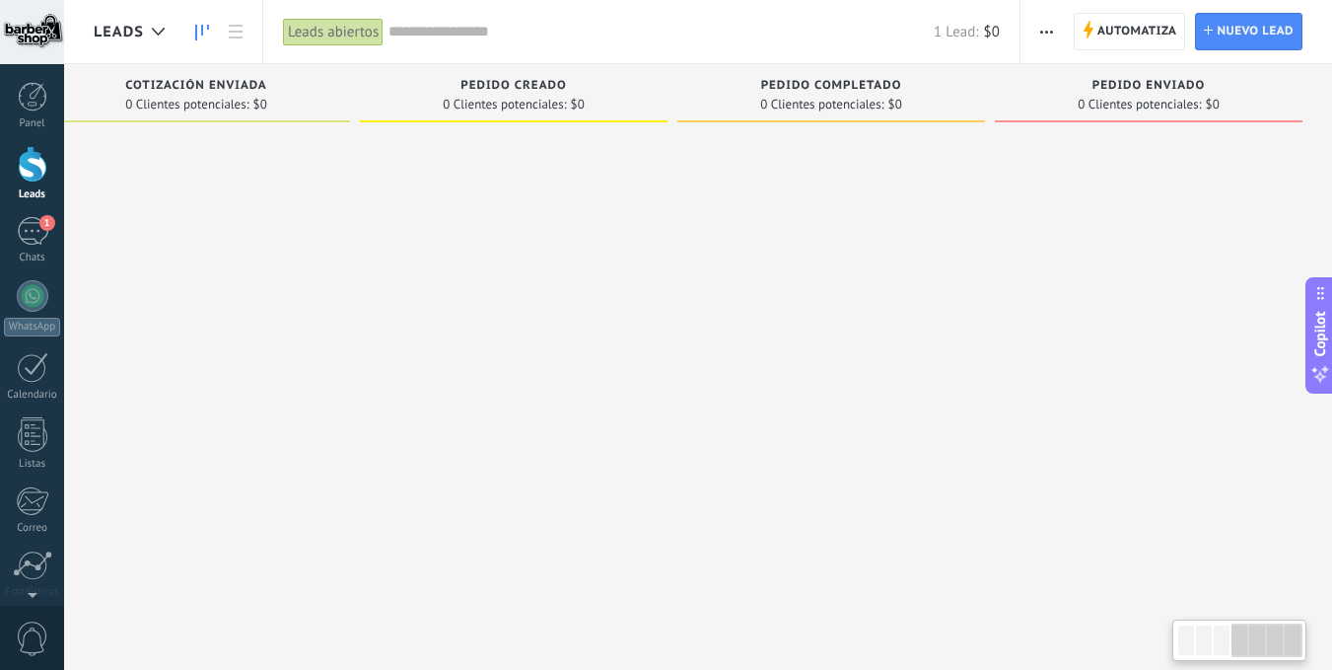
drag, startPoint x: 826, startPoint y: 361, endPoint x: 491, endPoint y: 368, distance: 334.4
click at [491, 368] on div "Leads Entrantes Solicitudes: 1 0 0 0 1 0 0 0 1 de: 5493417505229 [DATE] 14:40 i…" at bounding box center [206, 303] width 2253 height 479
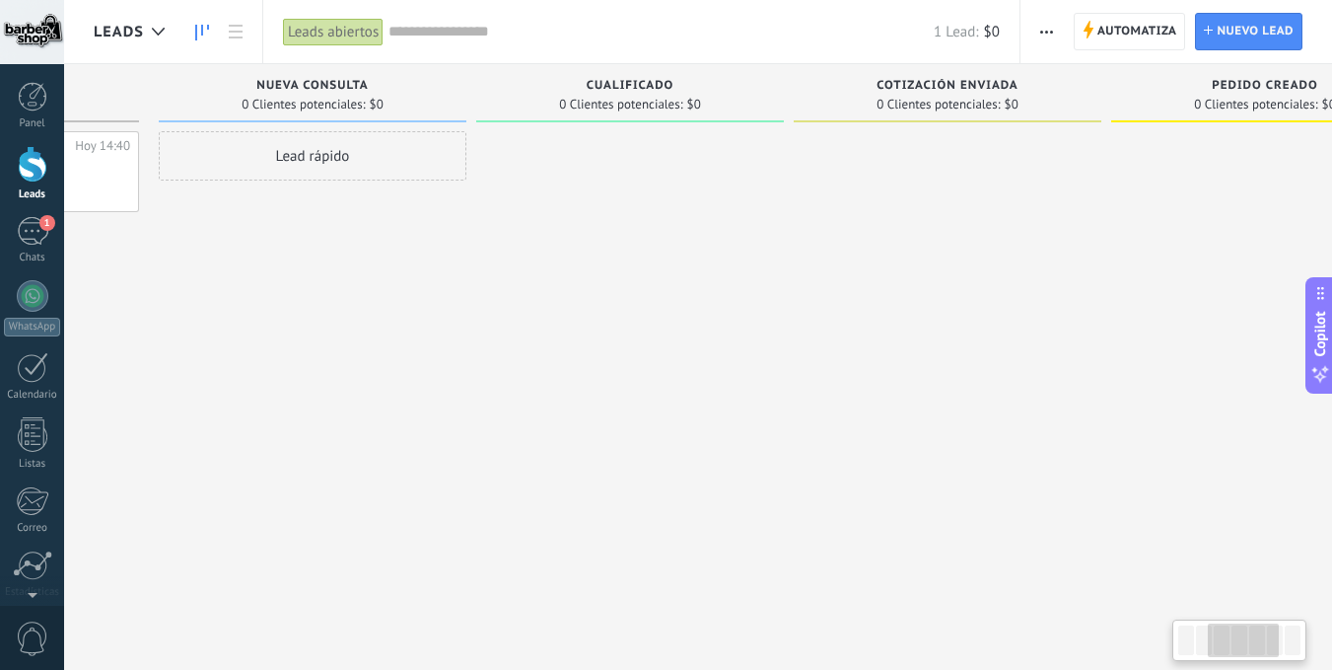
drag, startPoint x: 322, startPoint y: 375, endPoint x: 1112, endPoint y: 385, distance: 790.1
click at [1102, 385] on div at bounding box center [948, 337] width 308 height 412
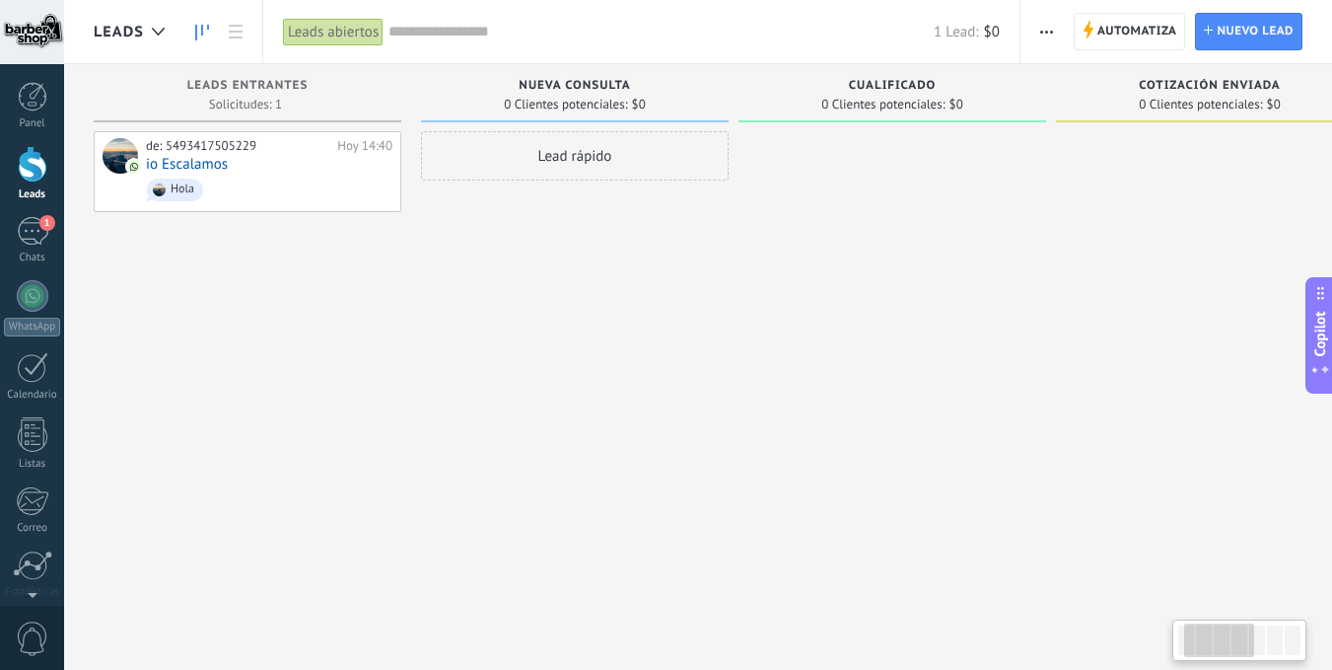
drag, startPoint x: 547, startPoint y: 396, endPoint x: 1138, endPoint y: 416, distance: 591.1
click at [1138, 415] on div "Leads Entrantes Solicitudes: 1 0 0 0 1 0 0 0 1 de: 5493417505229 [DATE] 14:40 i…" at bounding box center [1220, 303] width 2253 height 479
click at [26, 225] on div "1" at bounding box center [33, 231] width 32 height 29
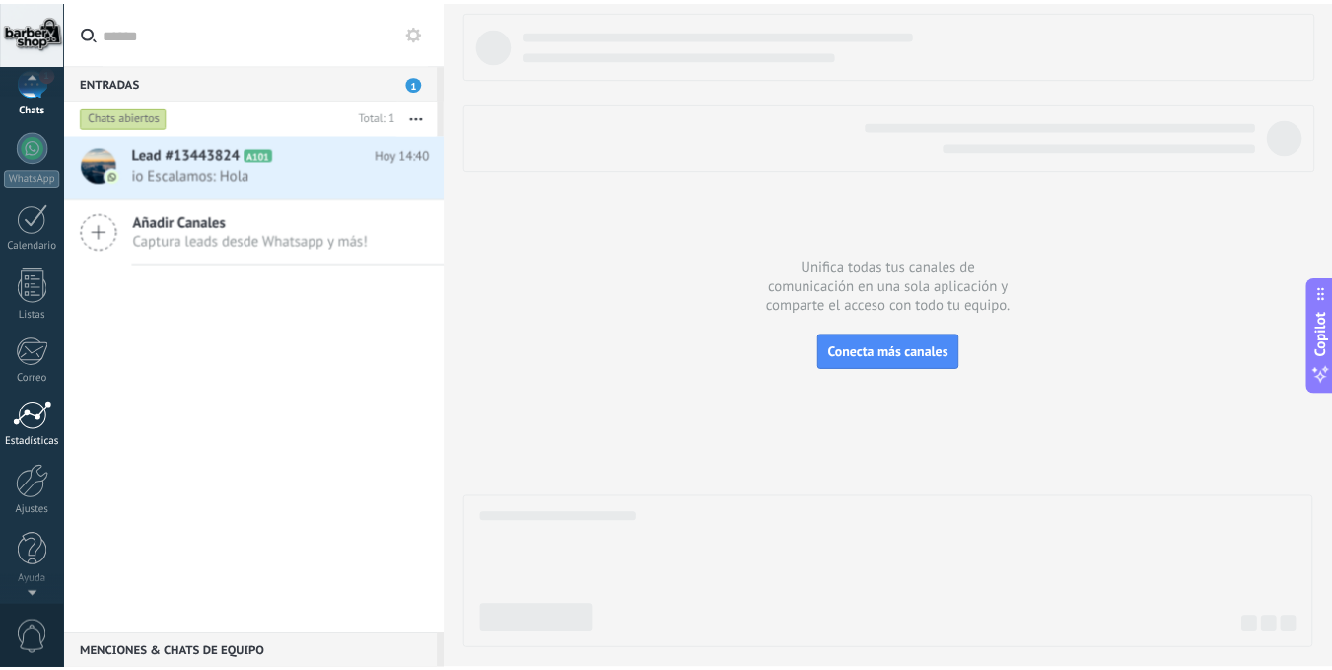
scroll to position [151, 0]
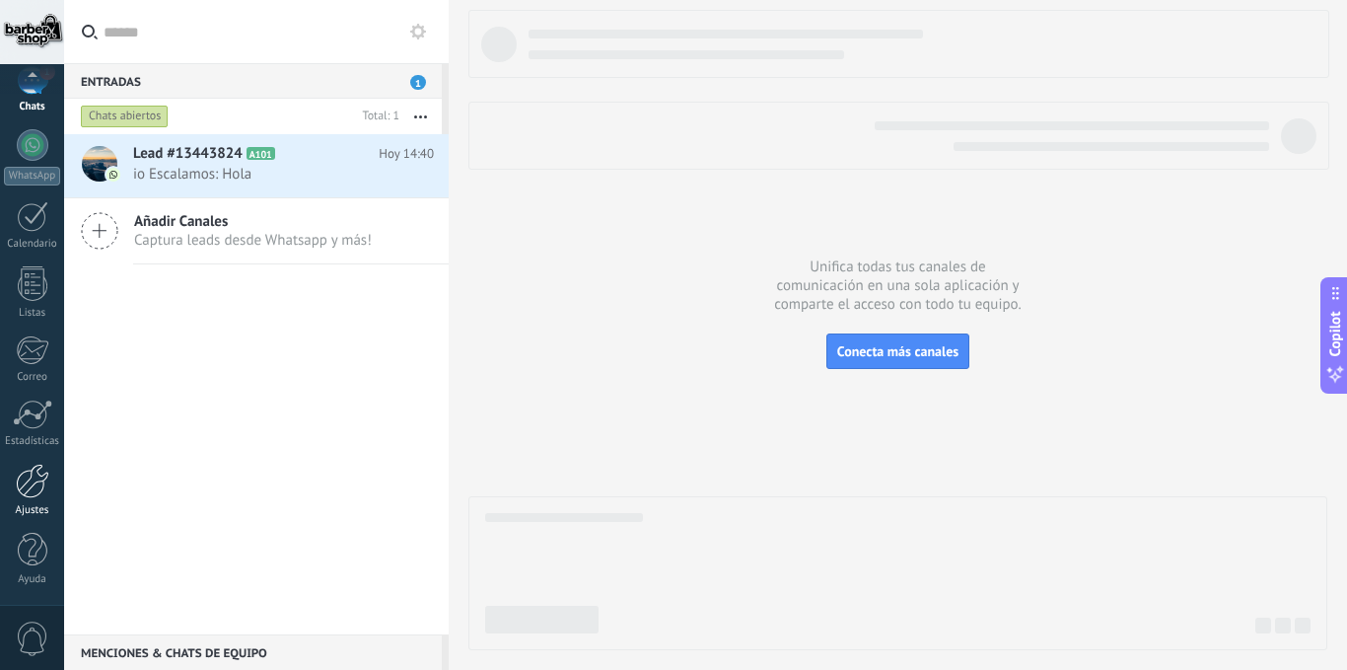
click at [31, 488] on div at bounding box center [33, 481] width 34 height 35
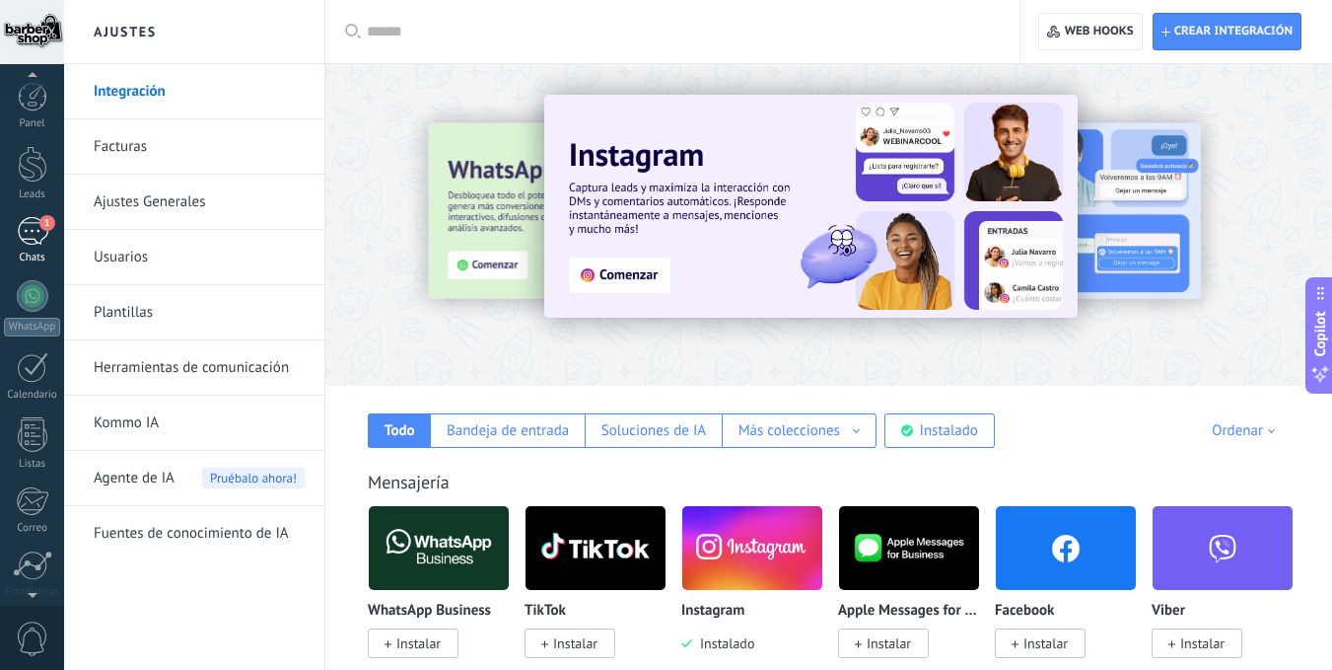
click at [25, 249] on link "1 Chats" at bounding box center [32, 240] width 64 height 47
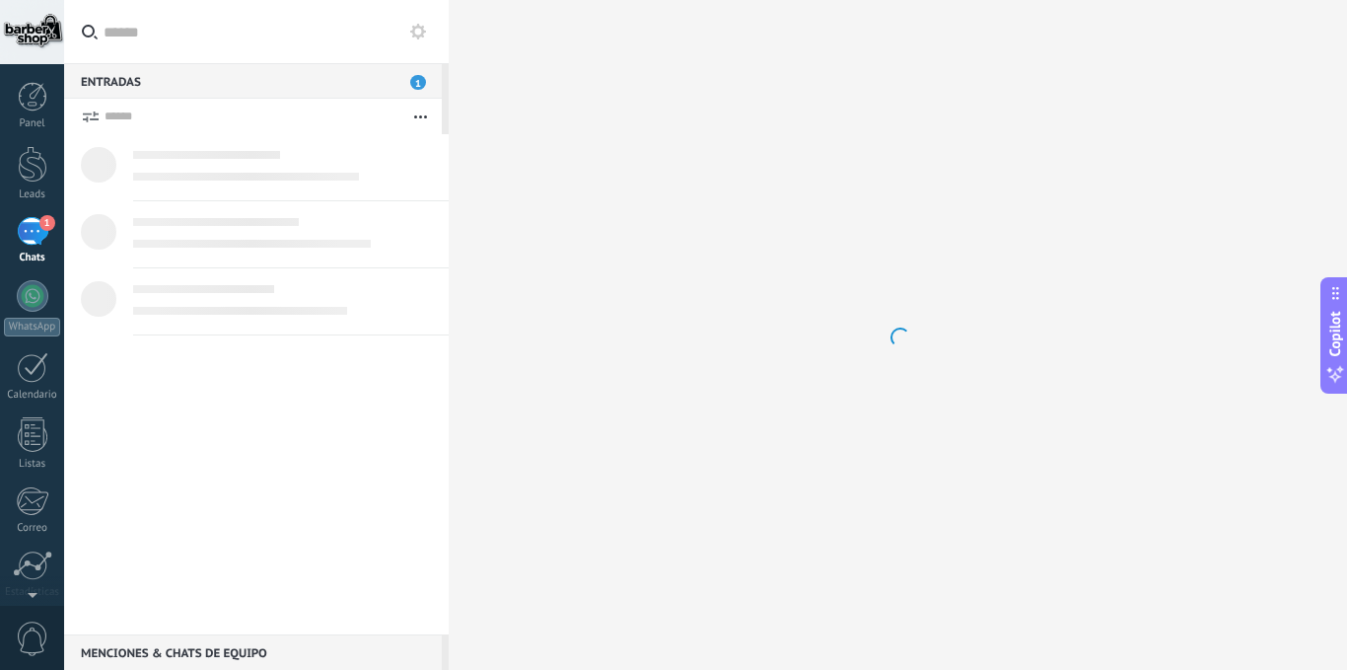
click at [31, 25] on div at bounding box center [32, 32] width 64 height 64
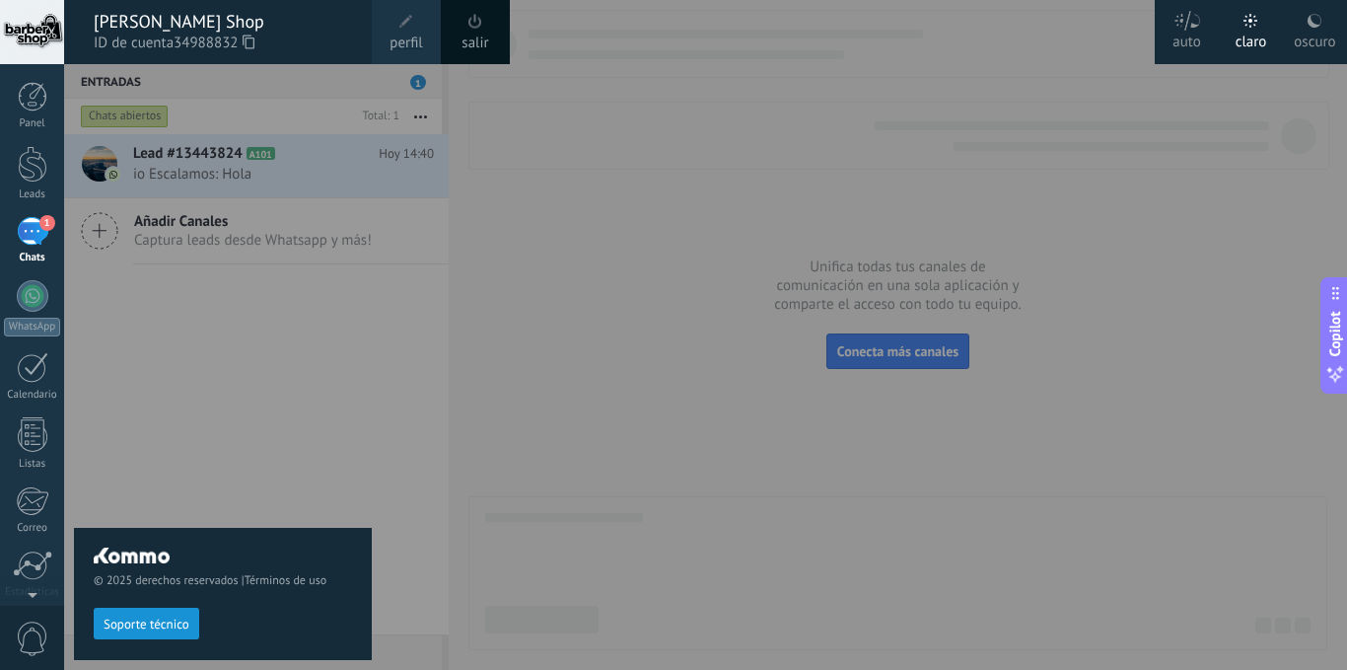
click at [1320, 37] on div "oscuro" at bounding box center [1314, 38] width 41 height 51
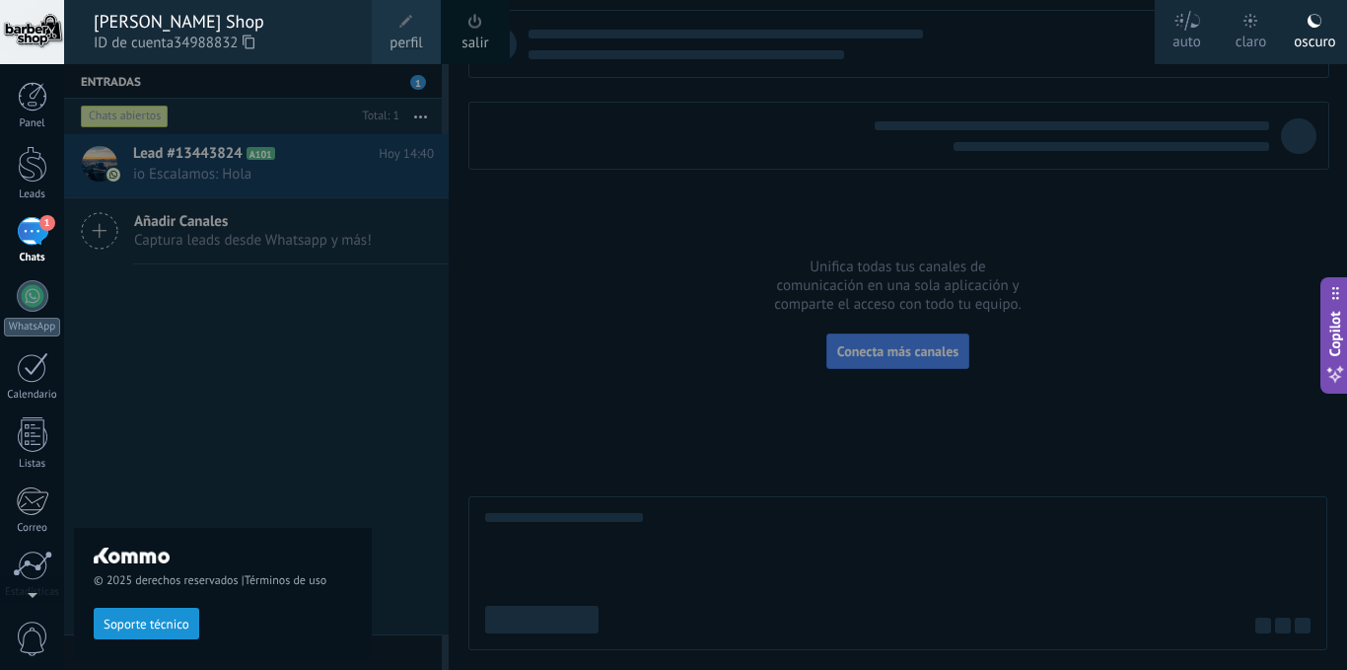
click at [560, 331] on div at bounding box center [737, 335] width 1347 height 670
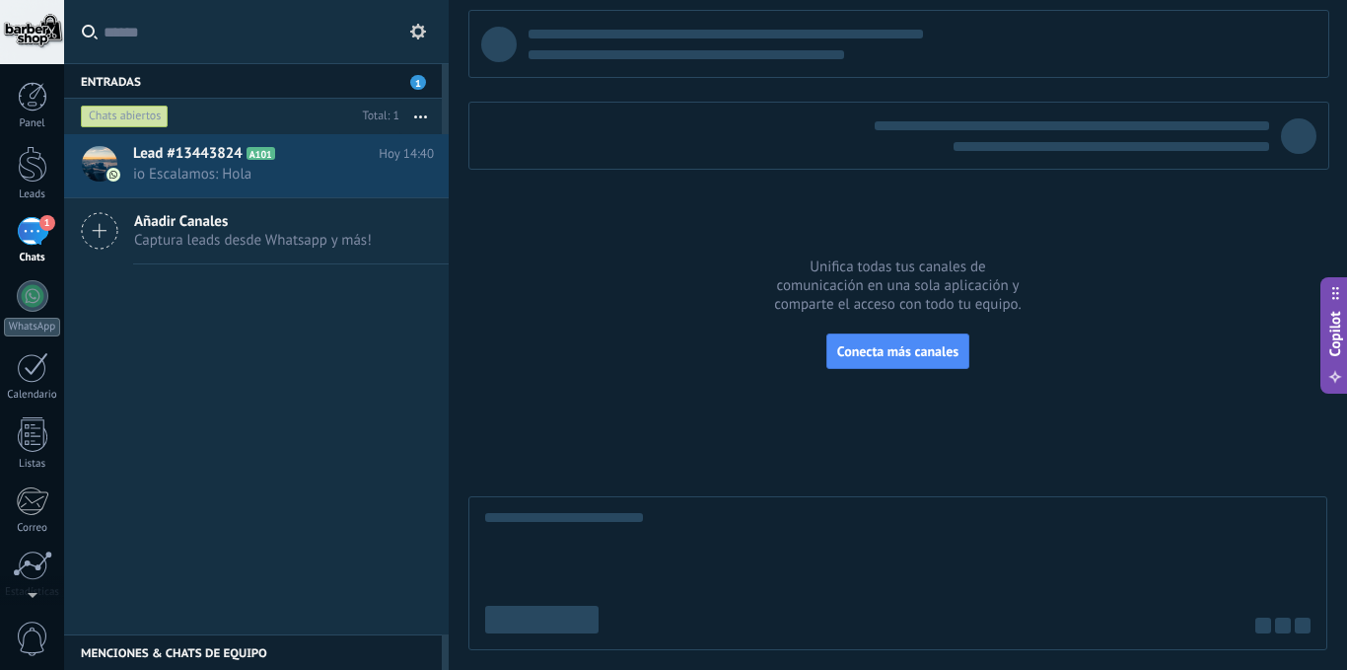
click at [24, 27] on div at bounding box center [32, 32] width 64 height 64
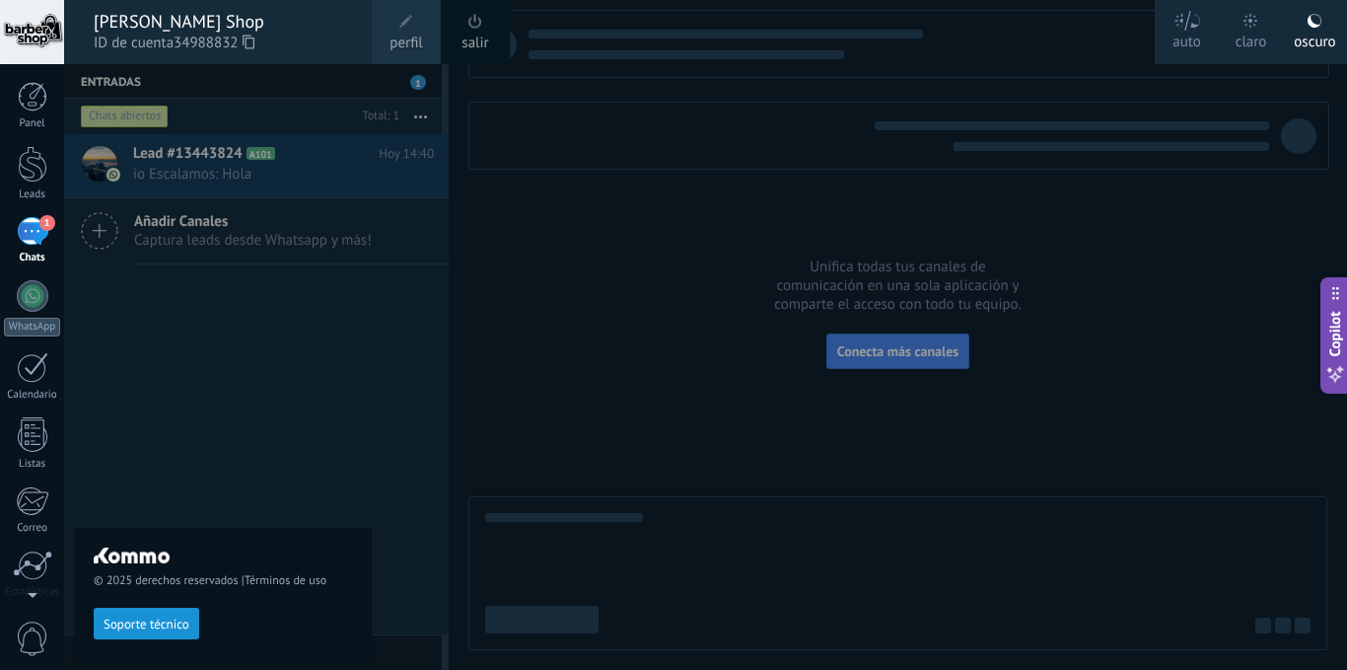
click at [1253, 33] on div "claro" at bounding box center [1252, 38] width 32 height 51
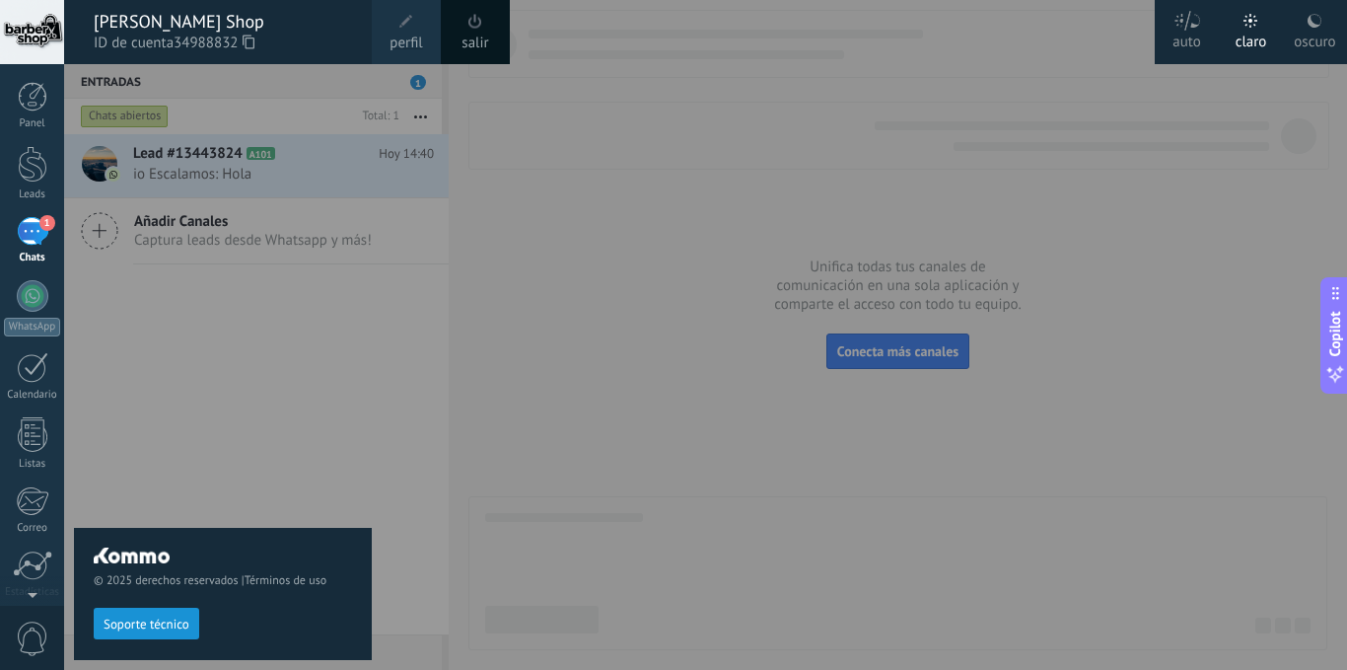
click at [1046, 197] on div at bounding box center [737, 335] width 1347 height 670
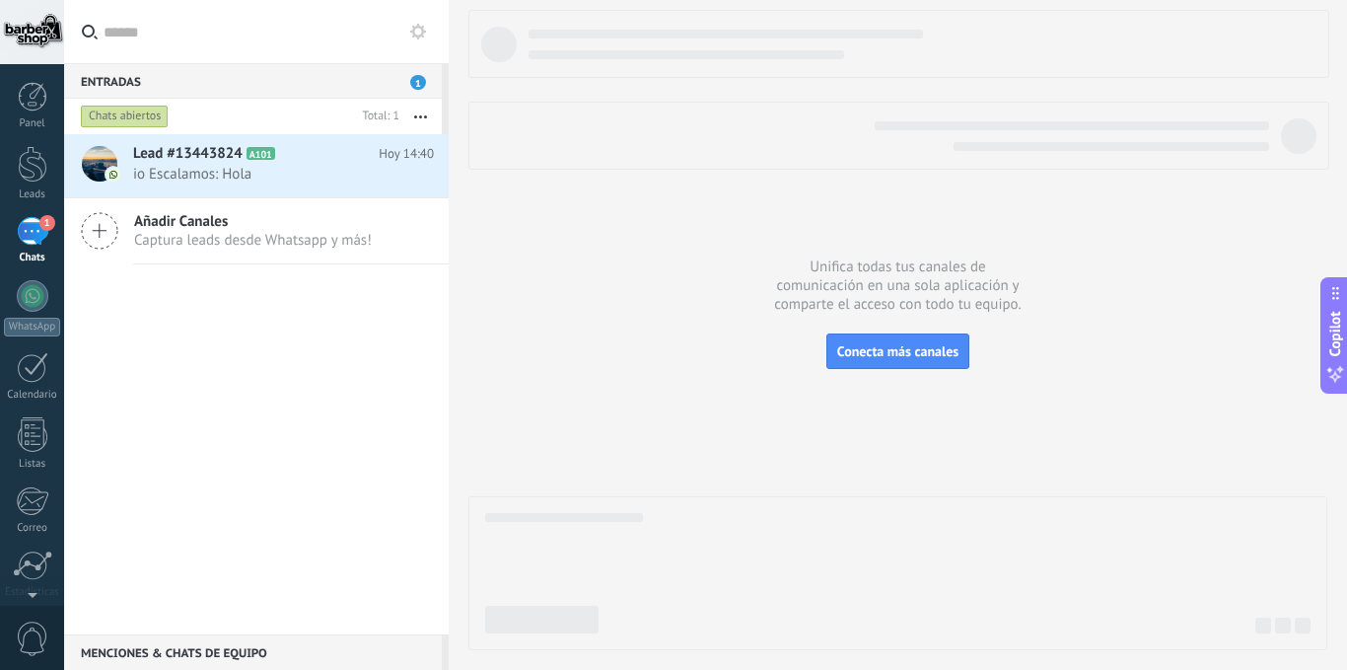
click at [28, 40] on div at bounding box center [32, 32] width 64 height 64
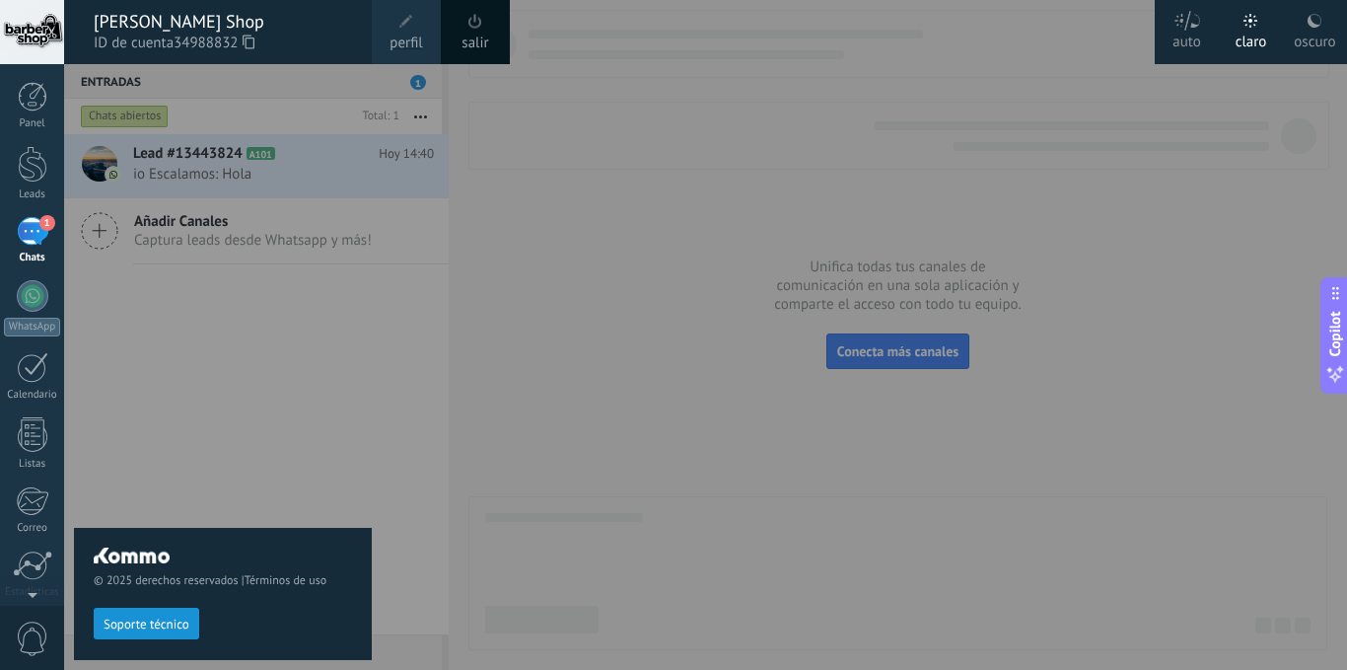
click at [1315, 25] on use at bounding box center [1315, 21] width 14 height 14
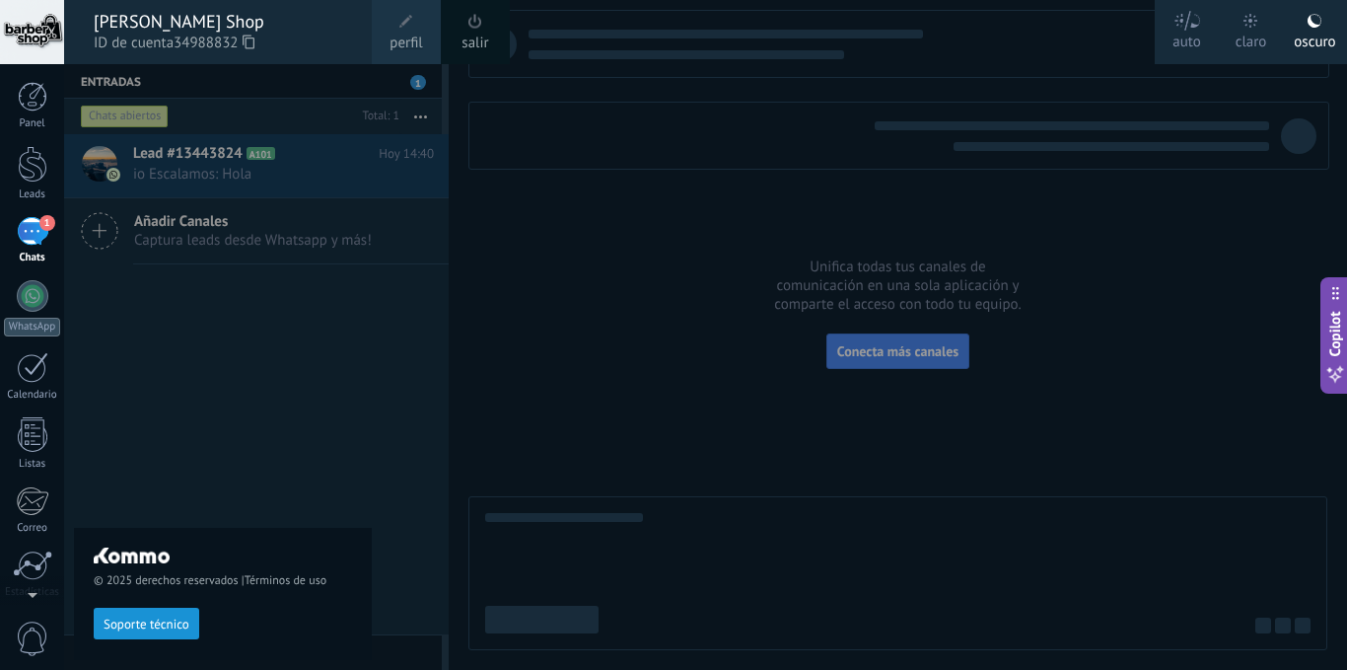
drag, startPoint x: 650, startPoint y: 169, endPoint x: 638, endPoint y: 179, distance: 15.4
click at [648, 169] on div at bounding box center [737, 335] width 1347 height 670
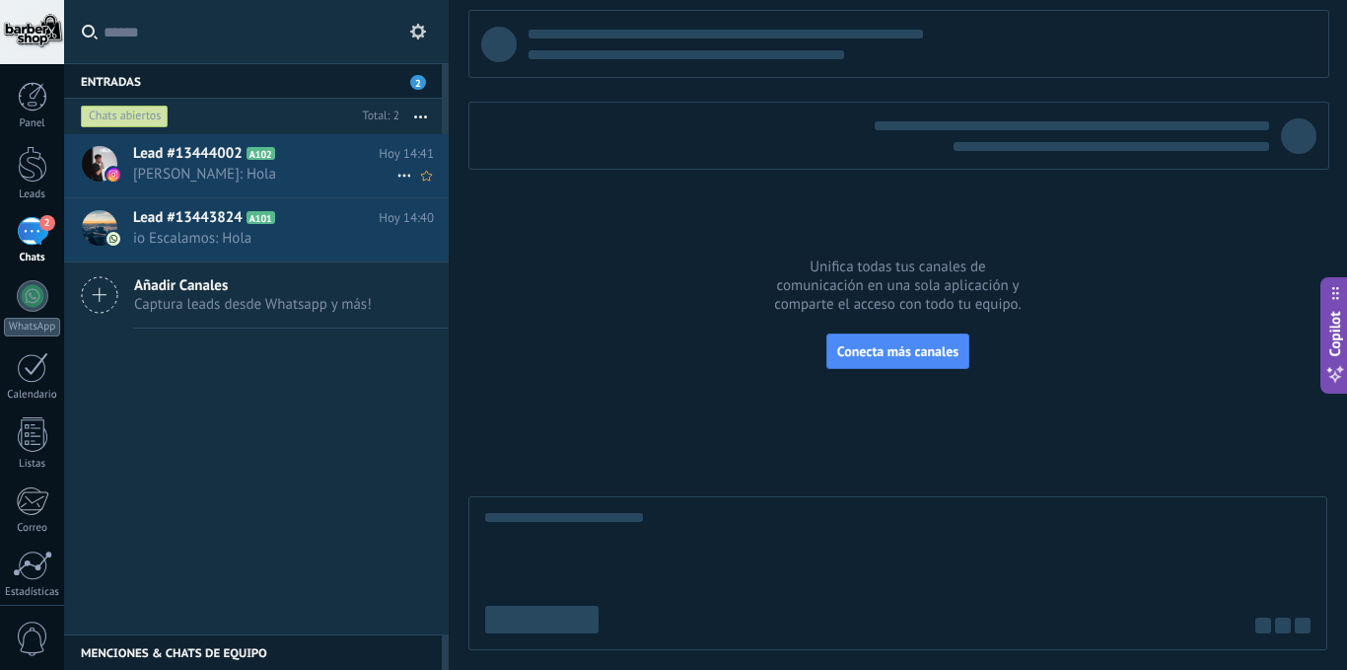
click at [249, 163] on h2 "Lead #13444002 A102" at bounding box center [256, 154] width 246 height 20
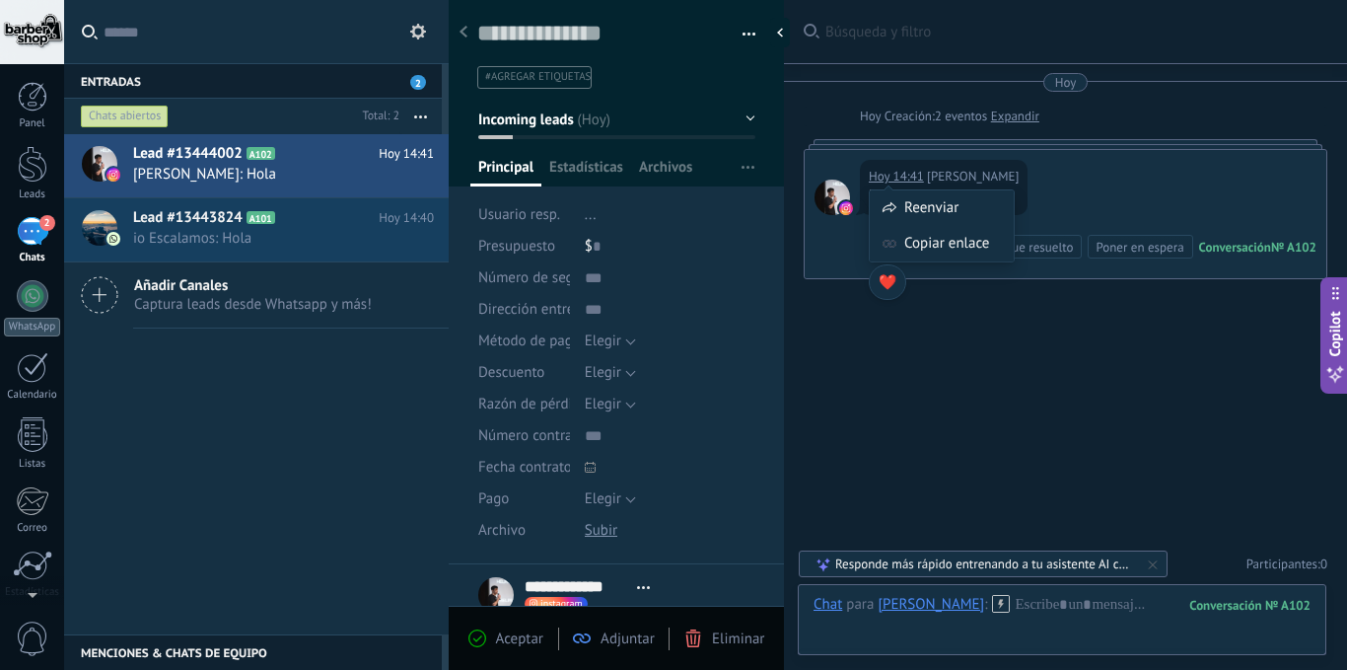
click at [886, 279] on span "❤️" at bounding box center [888, 282] width 19 height 25
click at [30, 183] on link "Leads" at bounding box center [32, 173] width 64 height 55
